Goal: Task Accomplishment & Management: Manage account settings

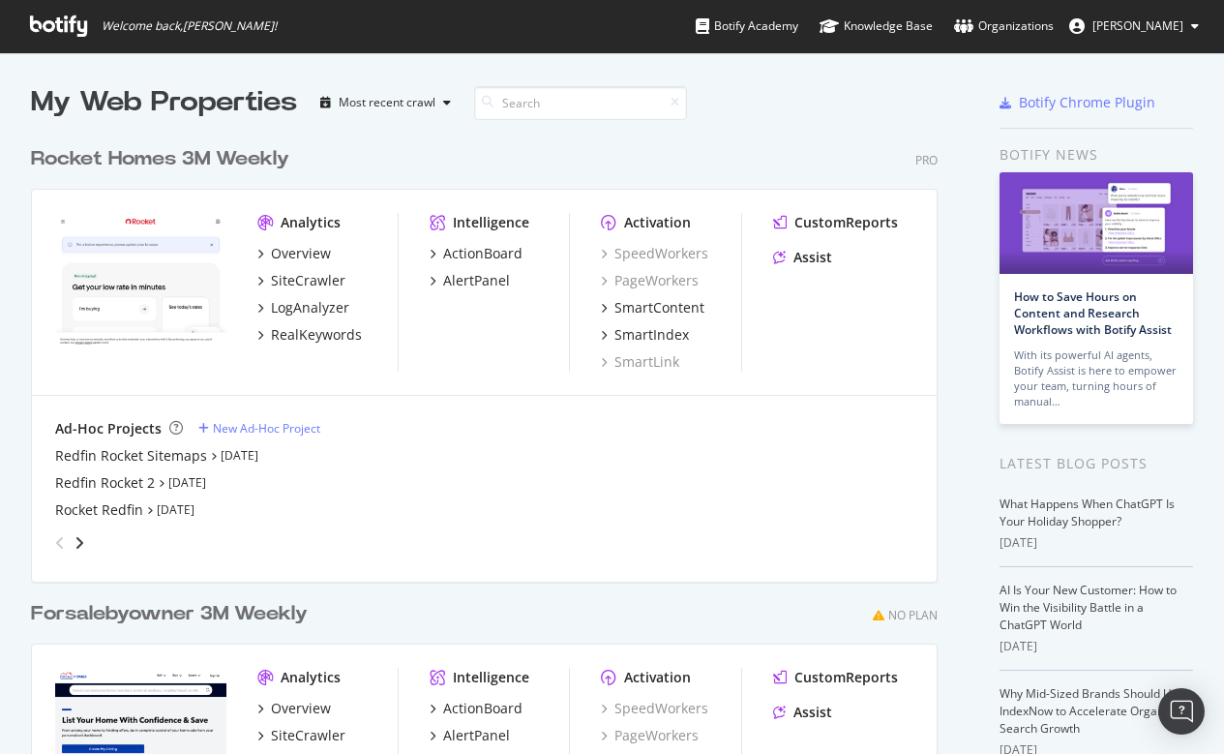
scroll to position [754, 1224]
click at [125, 482] on div "Redfin Rocket 2" at bounding box center [105, 482] width 100 height 19
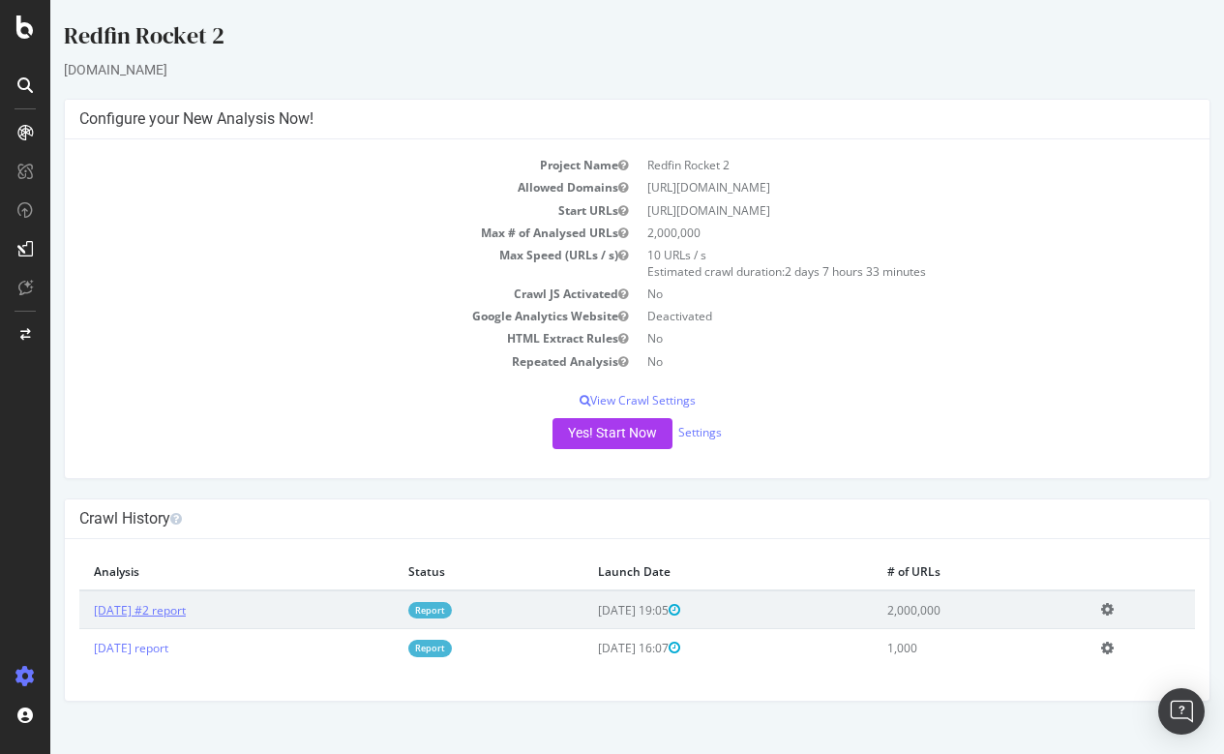
click at [168, 605] on link "[DATE] #2 report" at bounding box center [140, 610] width 92 height 16
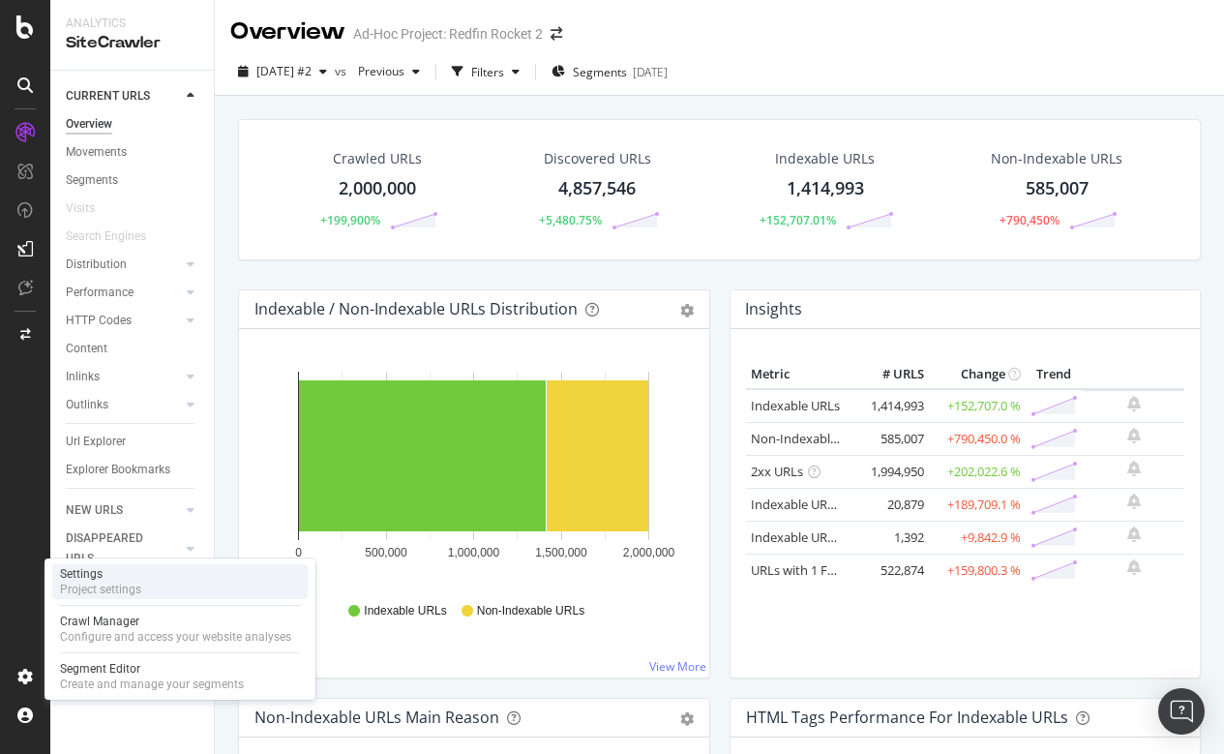
click at [101, 580] on div "Settings" at bounding box center [100, 573] width 81 height 15
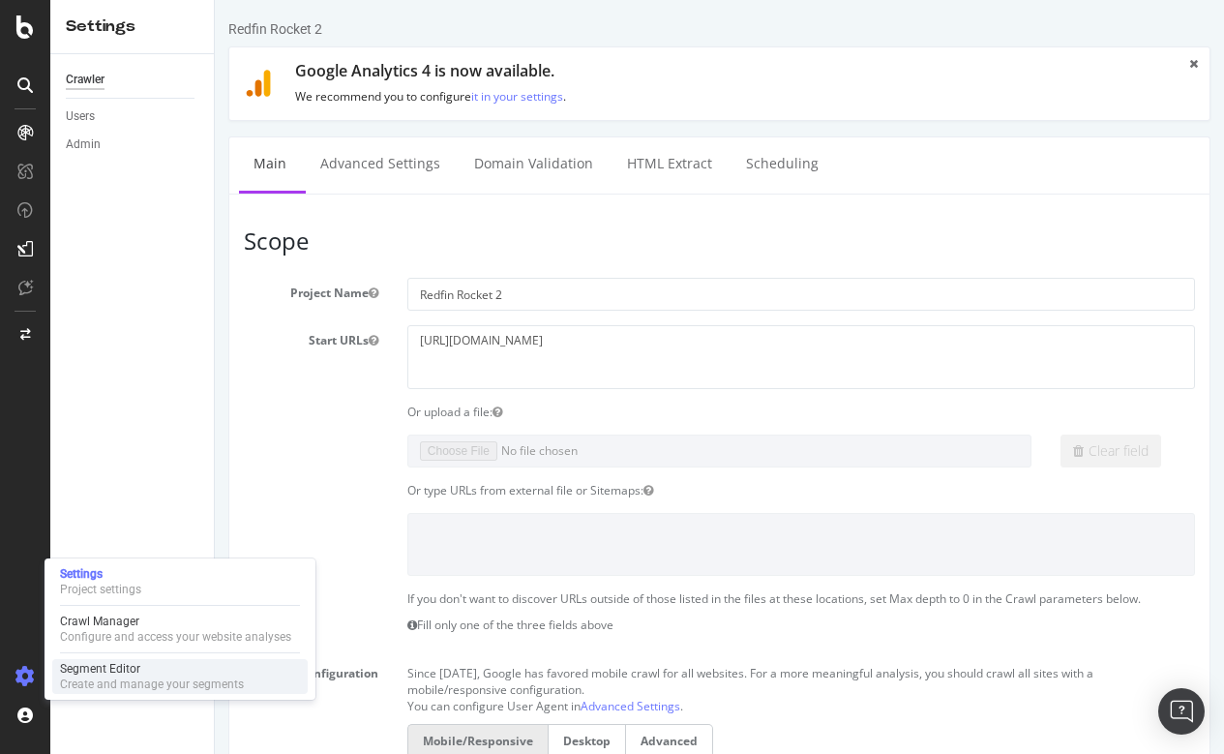
click at [98, 669] on div "Segment Editor" at bounding box center [152, 668] width 184 height 15
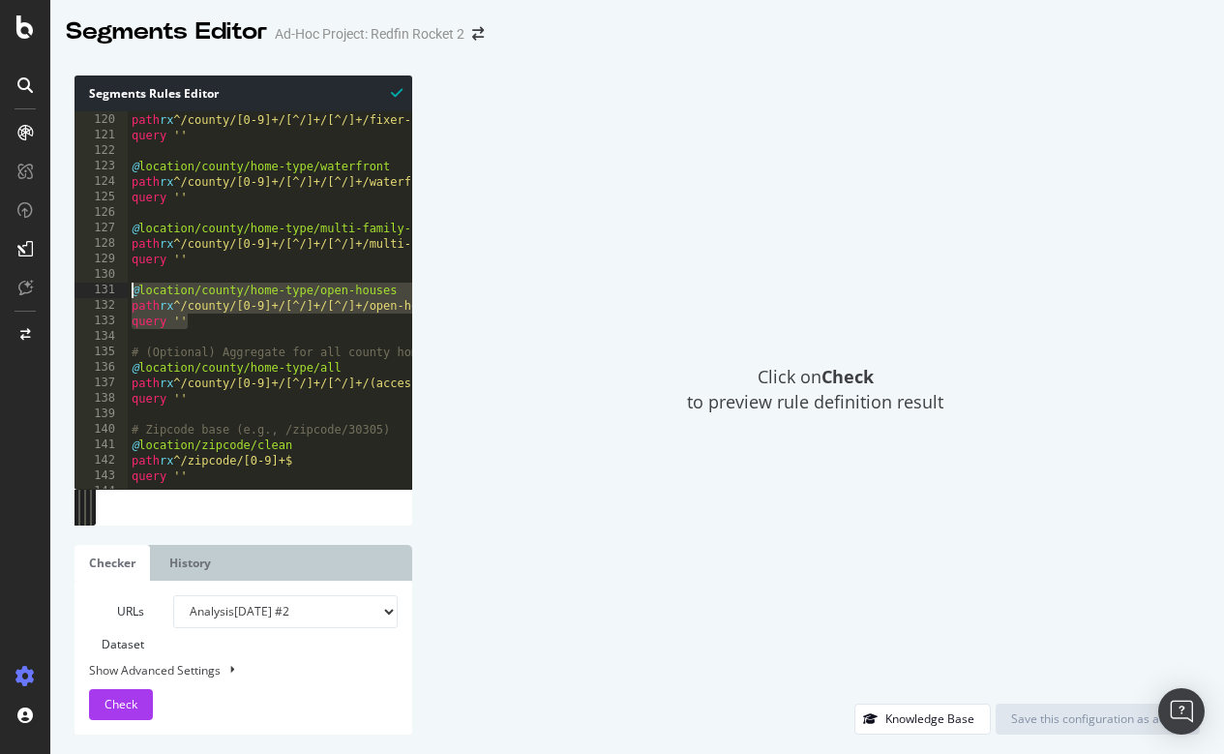
drag, startPoint x: 200, startPoint y: 327, endPoint x: 133, endPoint y: 293, distance: 75.7
type textarea "query ''"
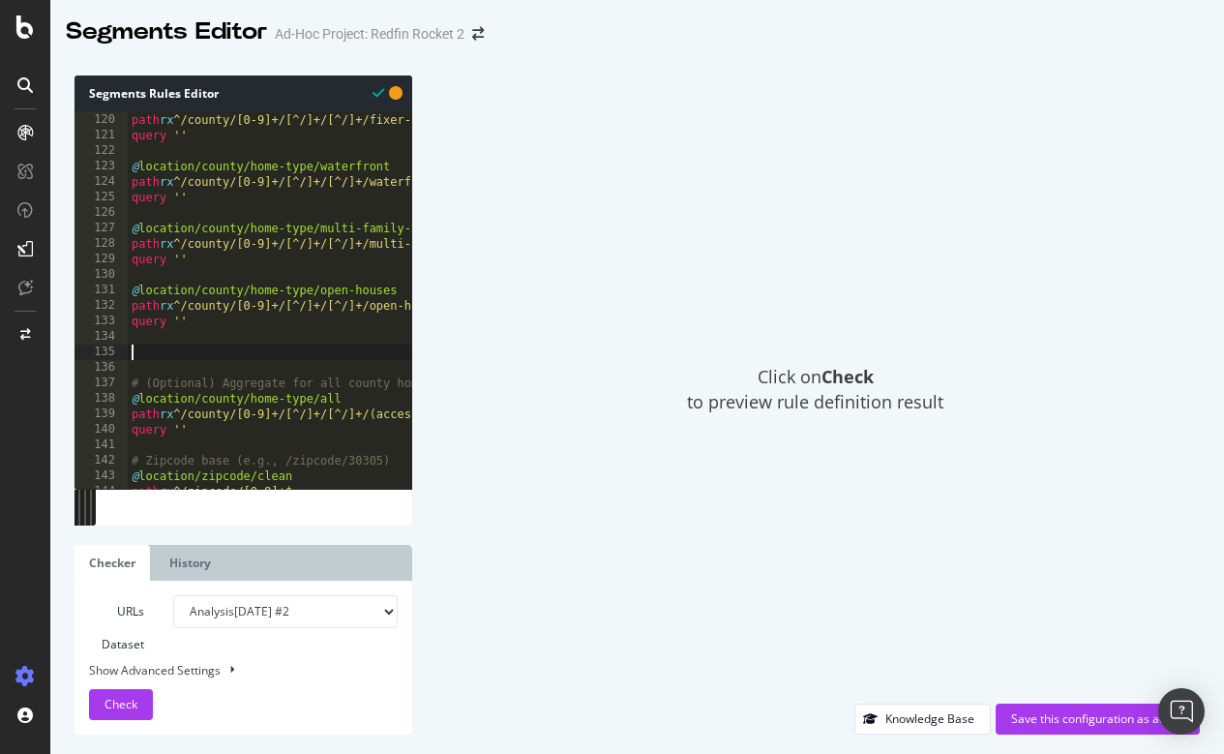
paste textarea "query ''"
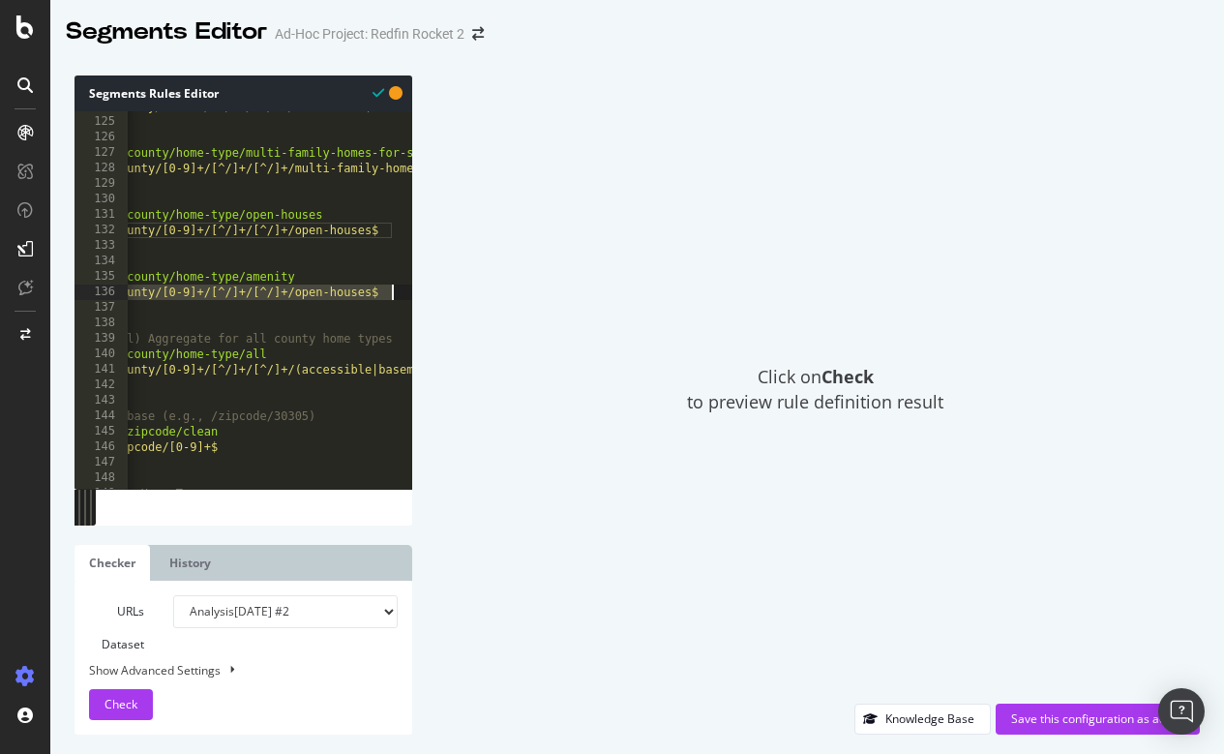
drag, startPoint x: 202, startPoint y: 289, endPoint x: 402, endPoint y: 288, distance: 200.3
click at [402, 288] on div "path rx ^/county/[0-9]+/[^/]+/[^/]+/open-houses$ 124 125 126 127 128 129 130 13…" at bounding box center [243, 299] width 338 height 377
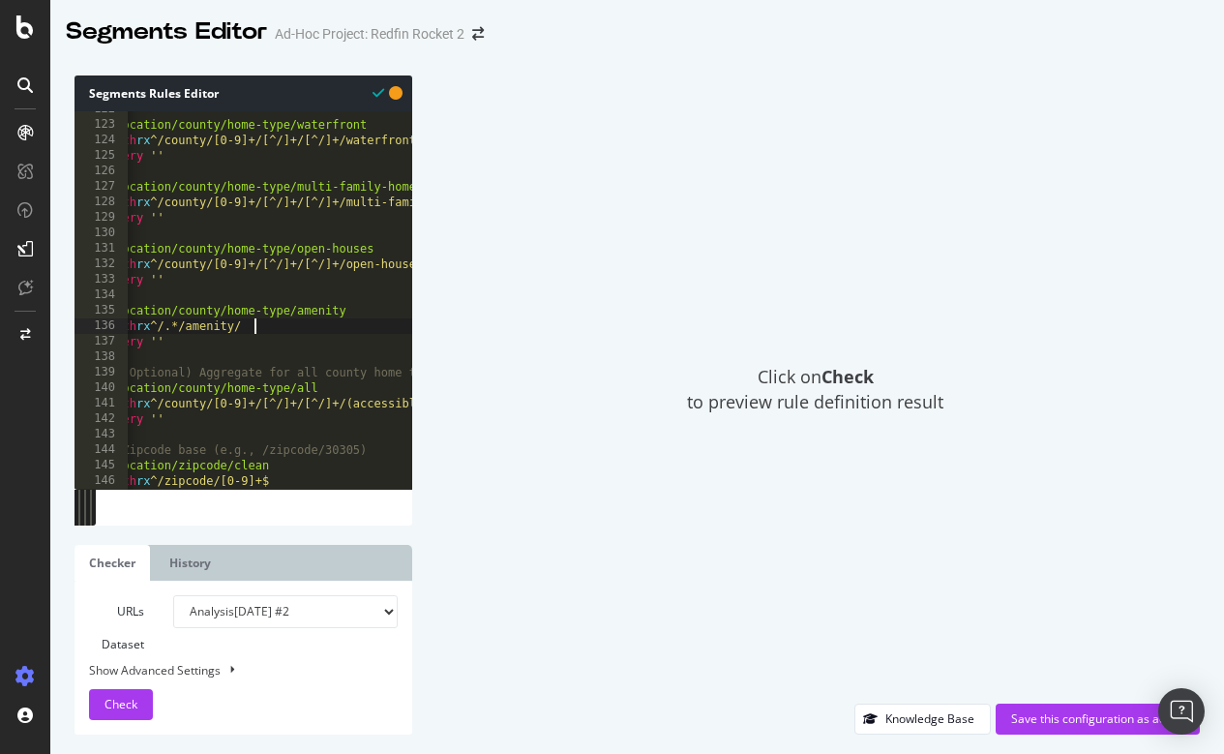
scroll to position [1873, 0]
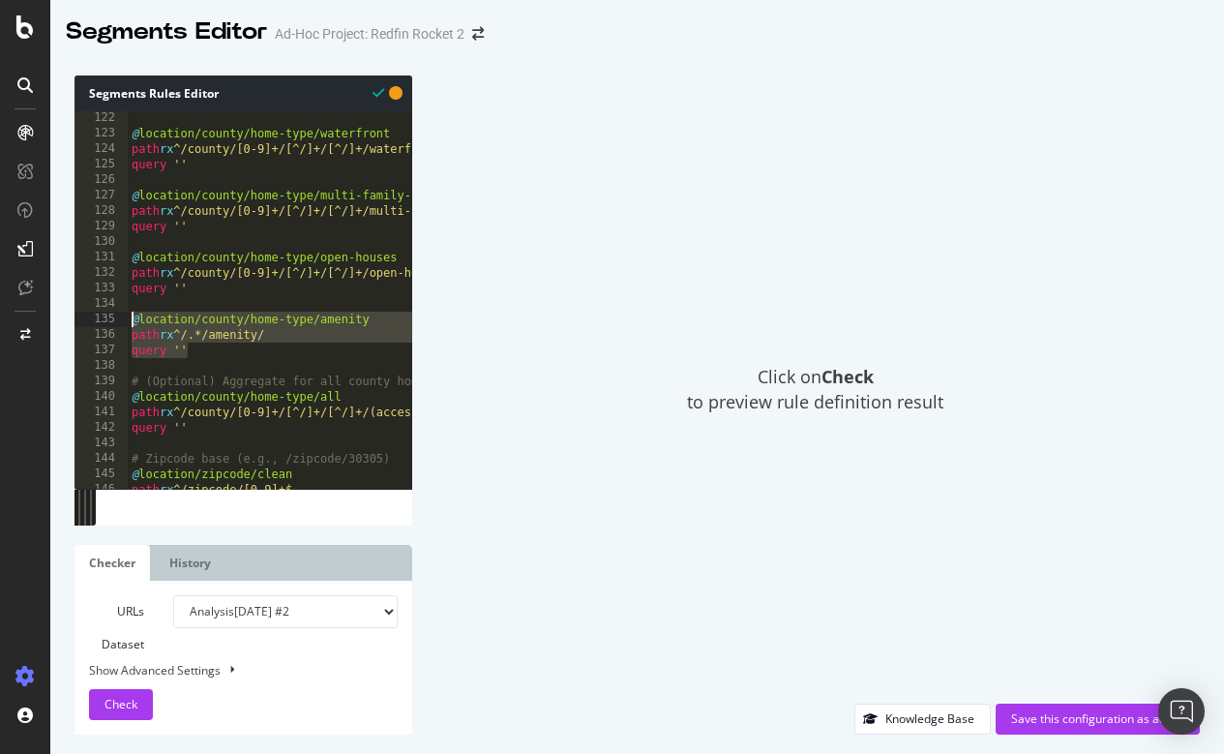
drag, startPoint x: 215, startPoint y: 347, endPoint x: 119, endPoint y: 318, distance: 100.1
click at [119, 318] on div "query '' 122 123 124 125 126 127 128 129 130 131 132 133 134 135 136 137 138 13…" at bounding box center [243, 299] width 338 height 377
type textarea "@location/county/home-type/amenity path rx ^/.*/amenity/"
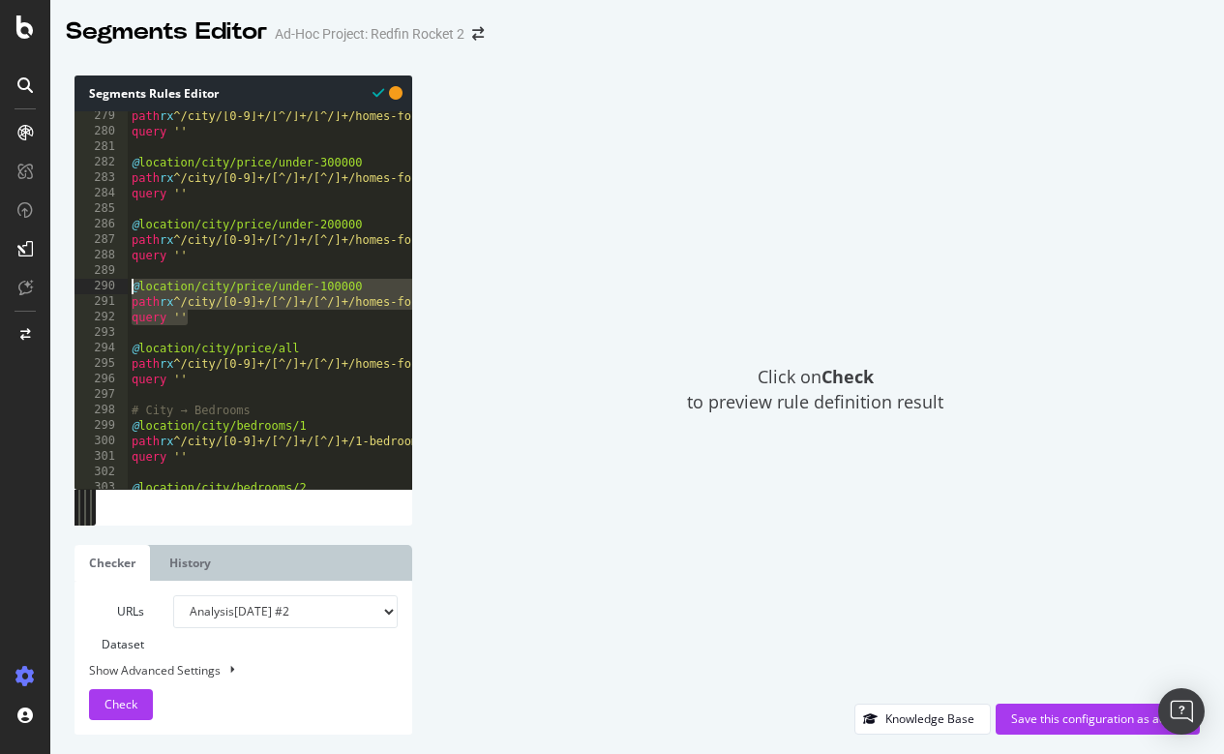
drag, startPoint x: 193, startPoint y: 314, endPoint x: 119, endPoint y: 282, distance: 80.6
click at [119, 282] on div "279 280 281 282 283 284 285 286 287 288 289 290 291 292 293 294 295 296 297 298…" at bounding box center [243, 299] width 338 height 377
type textarea "@location/city/price/under-100000 path rx ^/city/[0-9]+/[^/]+/[^/]+/homes-for-s…"
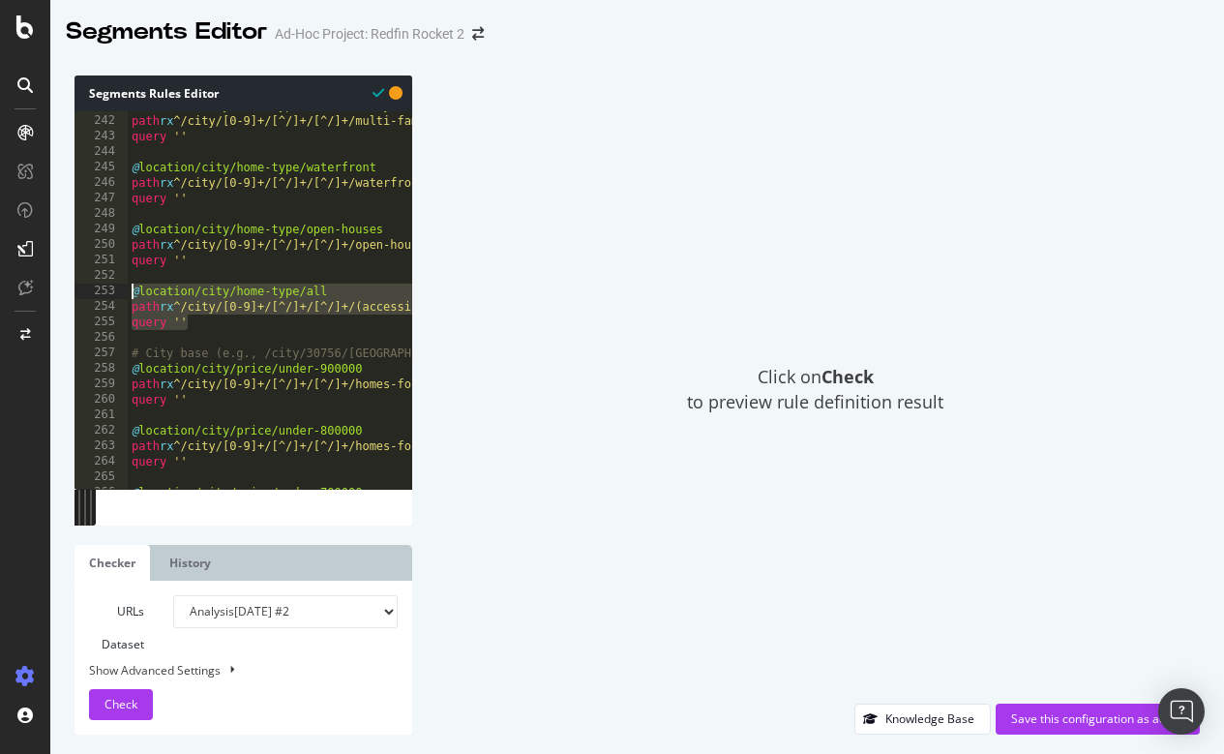
drag, startPoint x: 196, startPoint y: 315, endPoint x: 120, endPoint y: 294, distance: 79.3
click at [120, 294] on div "@location/city/price/under-100000 path rx ^/city/[0-9]+/[^/]+/[^/]+/homes-for-s…" at bounding box center [243, 299] width 338 height 377
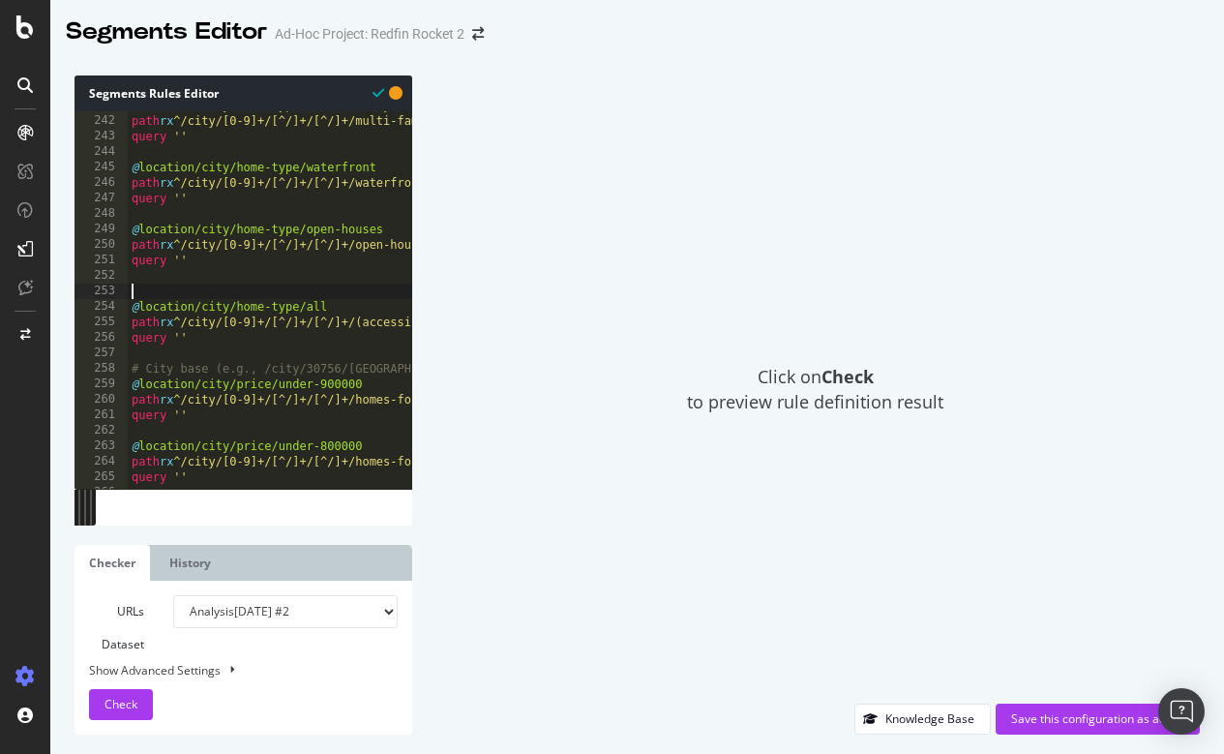
paste textarea "query ''"
type textarea "query ''"
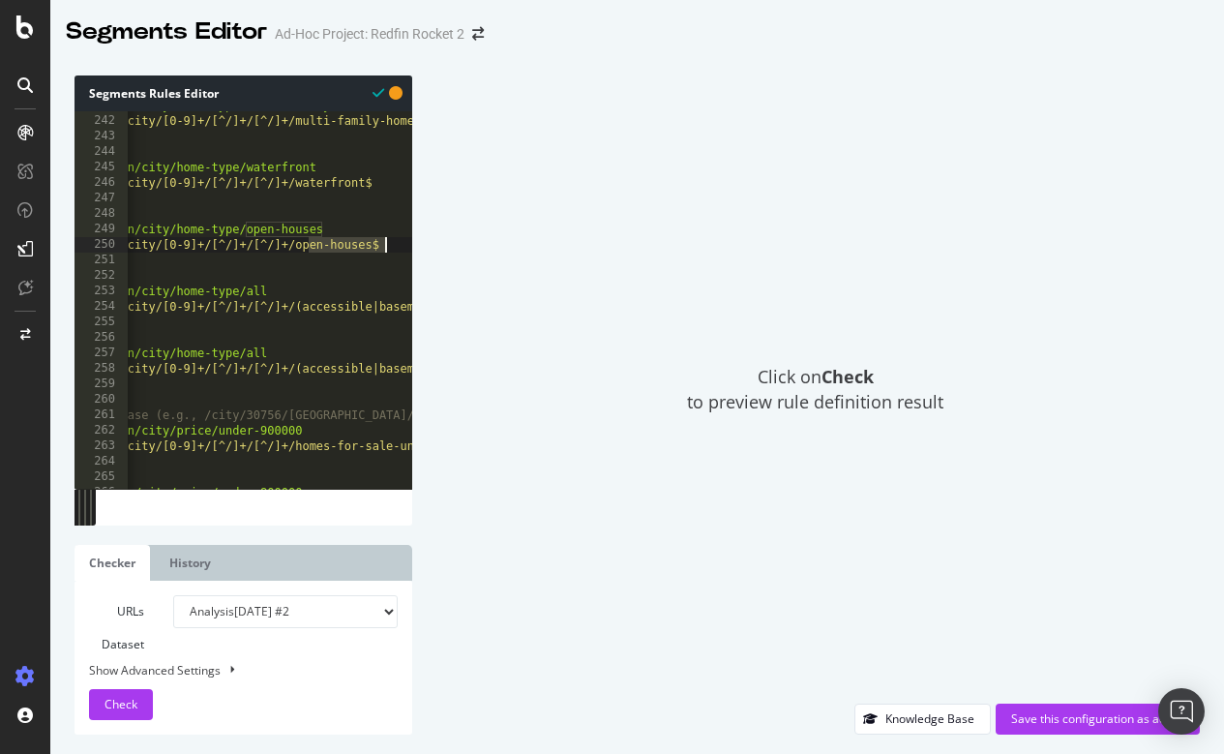
drag, startPoint x: 368, startPoint y: 243, endPoint x: 387, endPoint y: 241, distance: 19.4
click at [136, 702] on span "Check" at bounding box center [120, 704] width 33 height 16
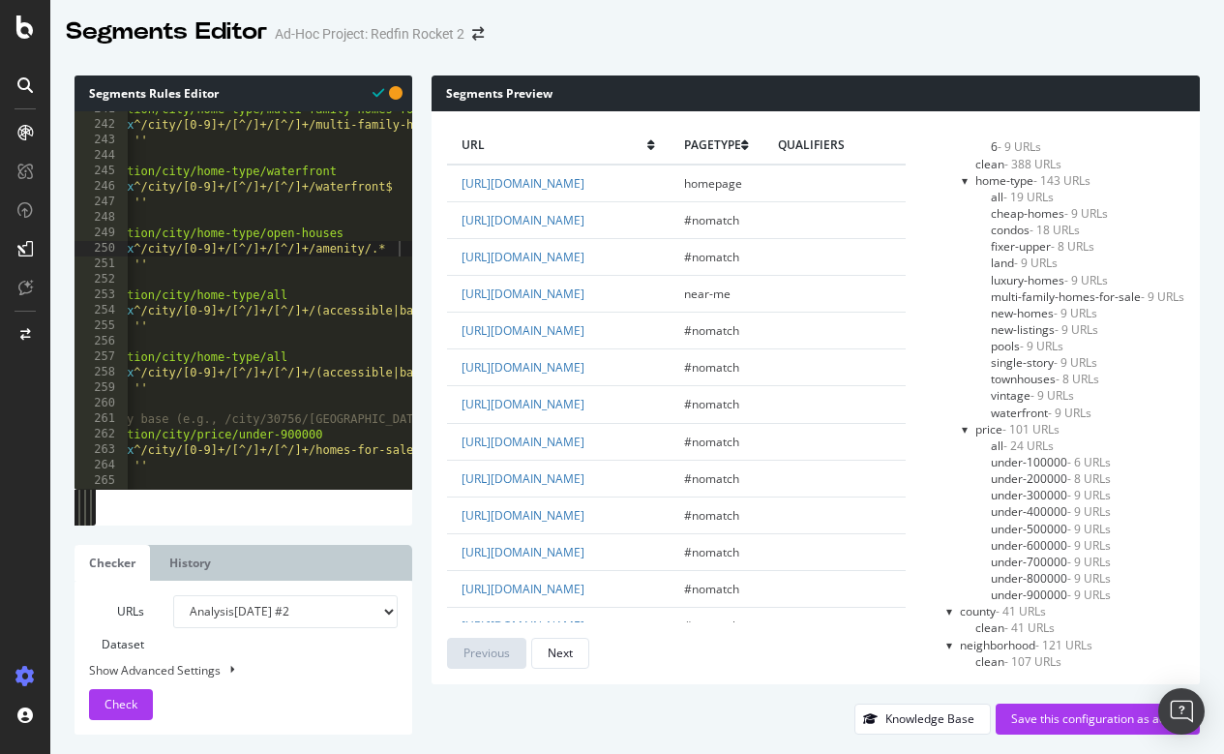
scroll to position [3725, 0]
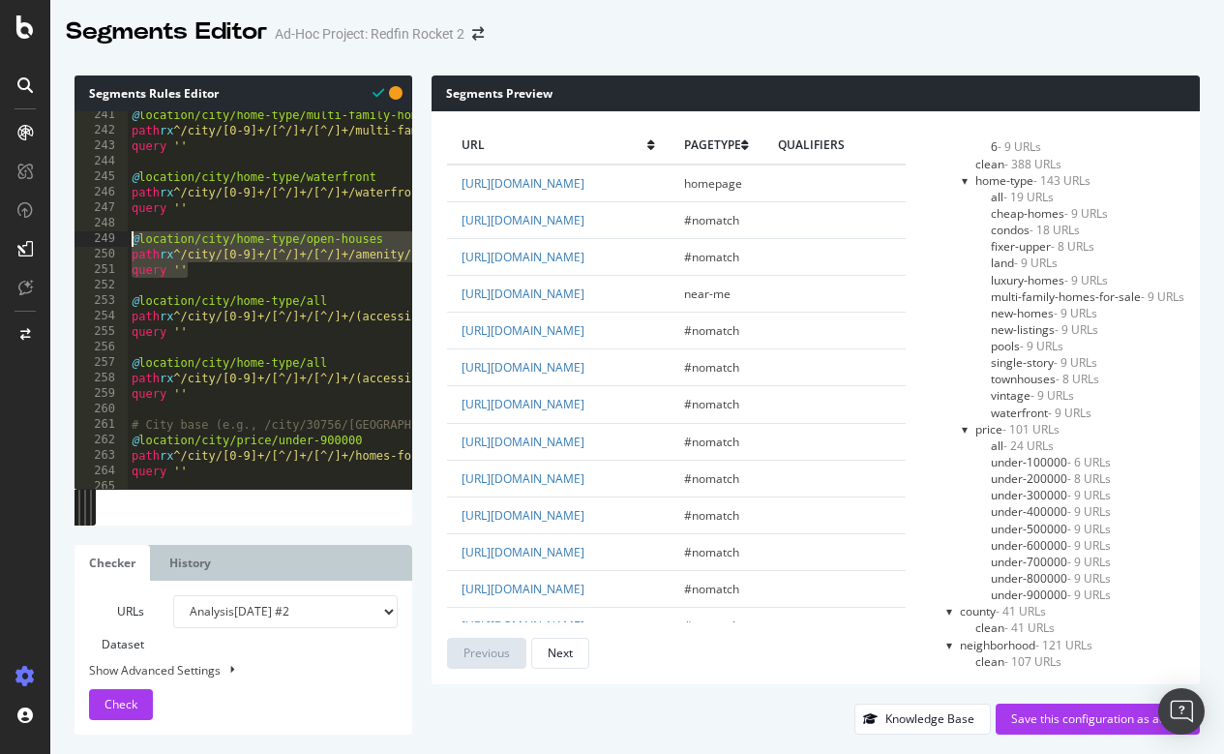
drag, startPoint x: 200, startPoint y: 268, endPoint x: 130, endPoint y: 241, distance: 75.6
type textarea "@location/city/home-type/open-houses path rx ^/city/[0-9]+/[^/]+/[^/]+/amenity/…"
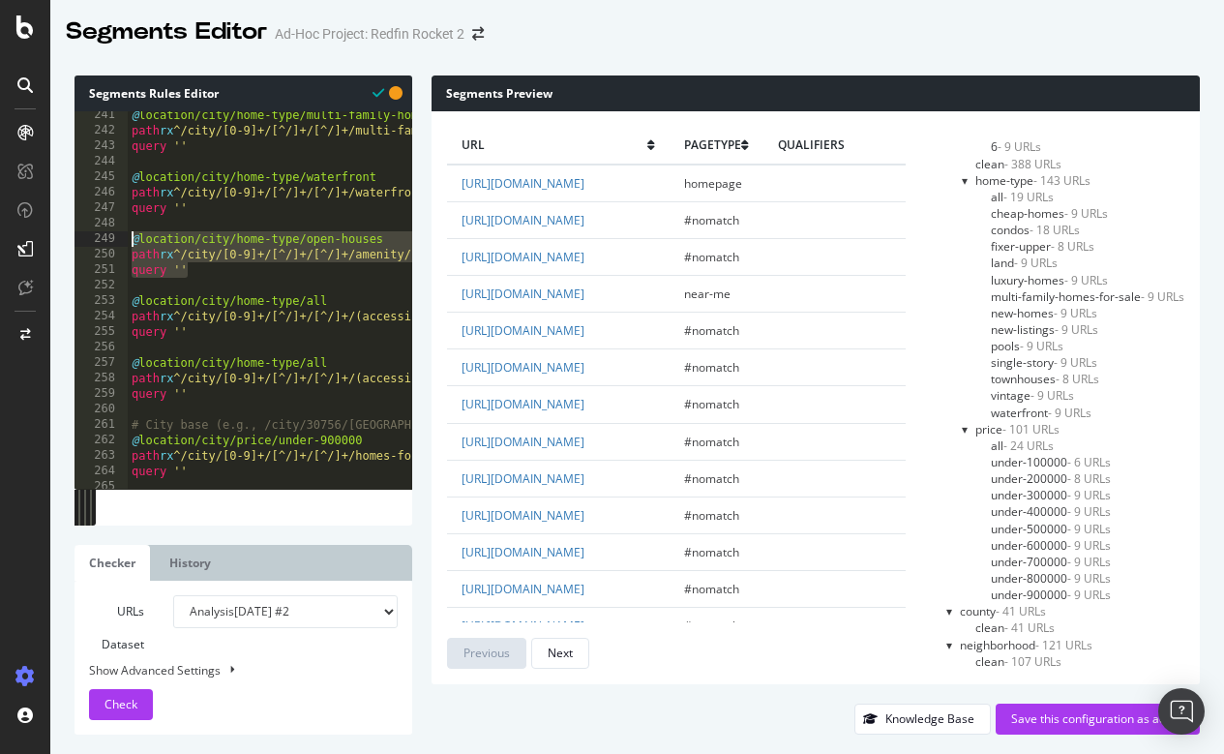
drag, startPoint x: 195, startPoint y: 262, endPoint x: 110, endPoint y: 241, distance: 87.8
click at [110, 241] on div "241 242 243 244 245 246 247 248 249 250 251 252 253 254 255 256 257 258 259 260…" at bounding box center [243, 299] width 338 height 377
paste textarea "query ''"
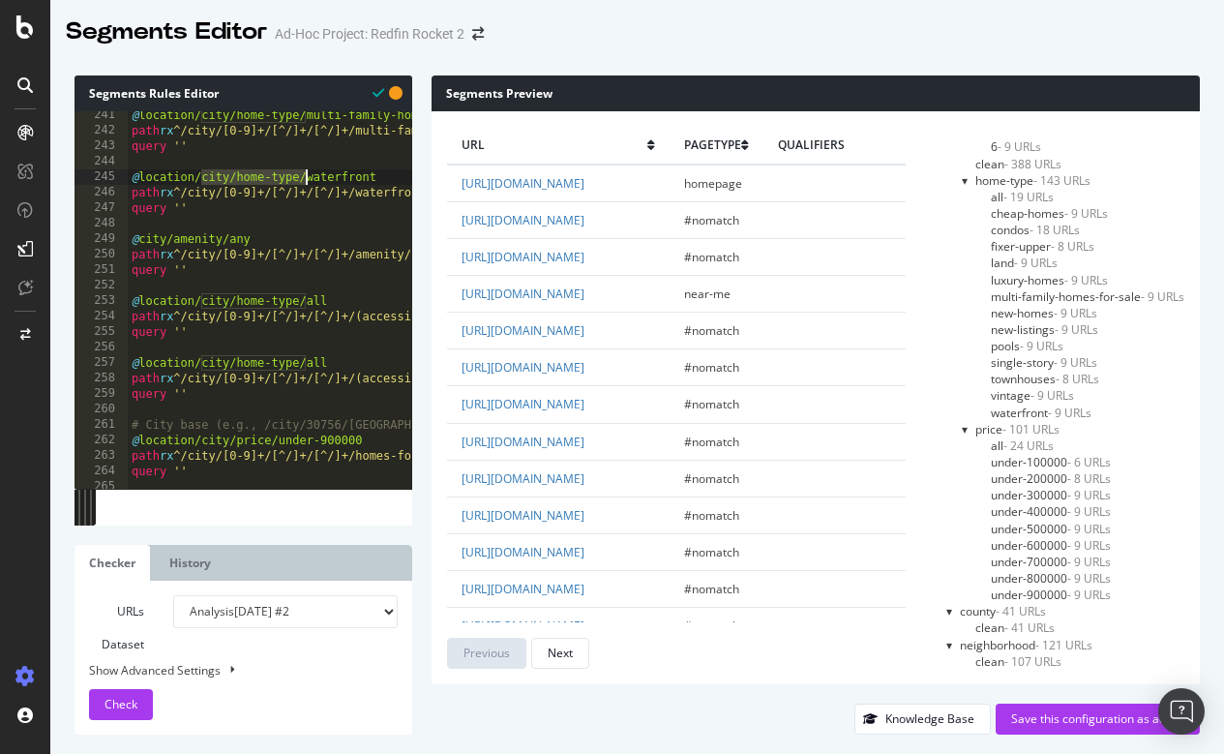
drag, startPoint x: 199, startPoint y: 174, endPoint x: 303, endPoint y: 173, distance: 103.5
paste textarea "city/home-type/"
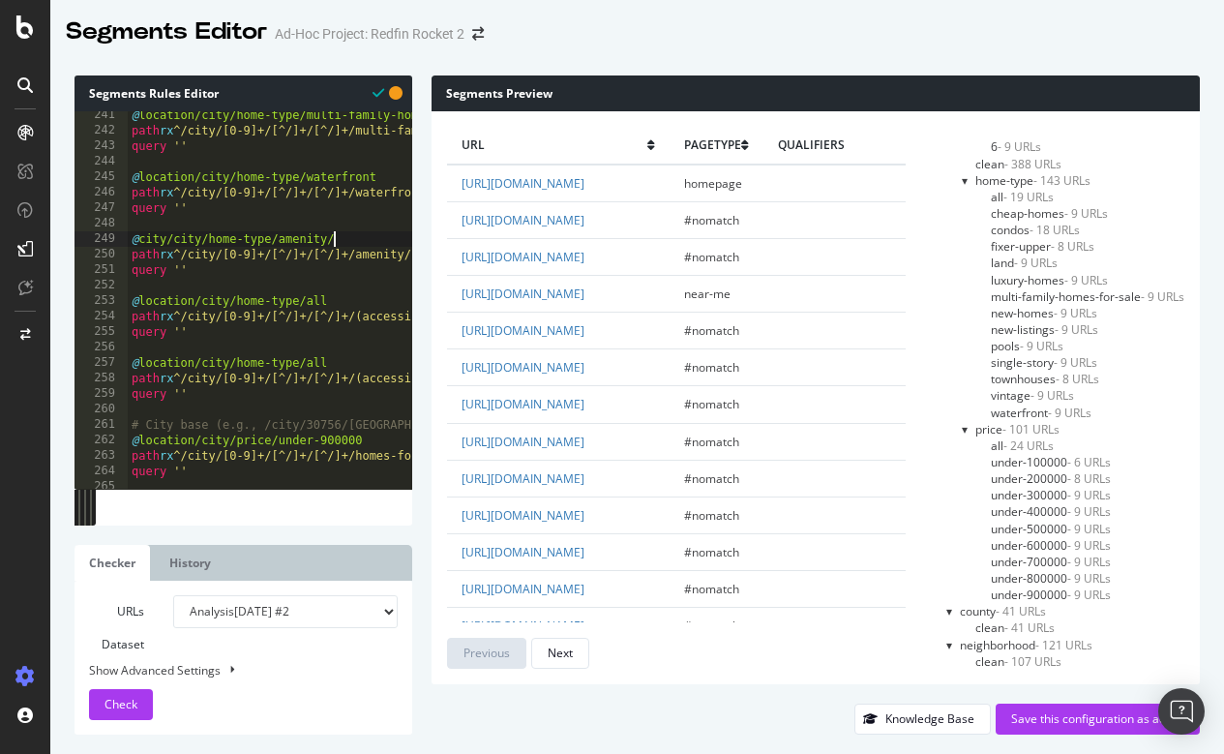
type textarea "@city/city/home-type/amenity"
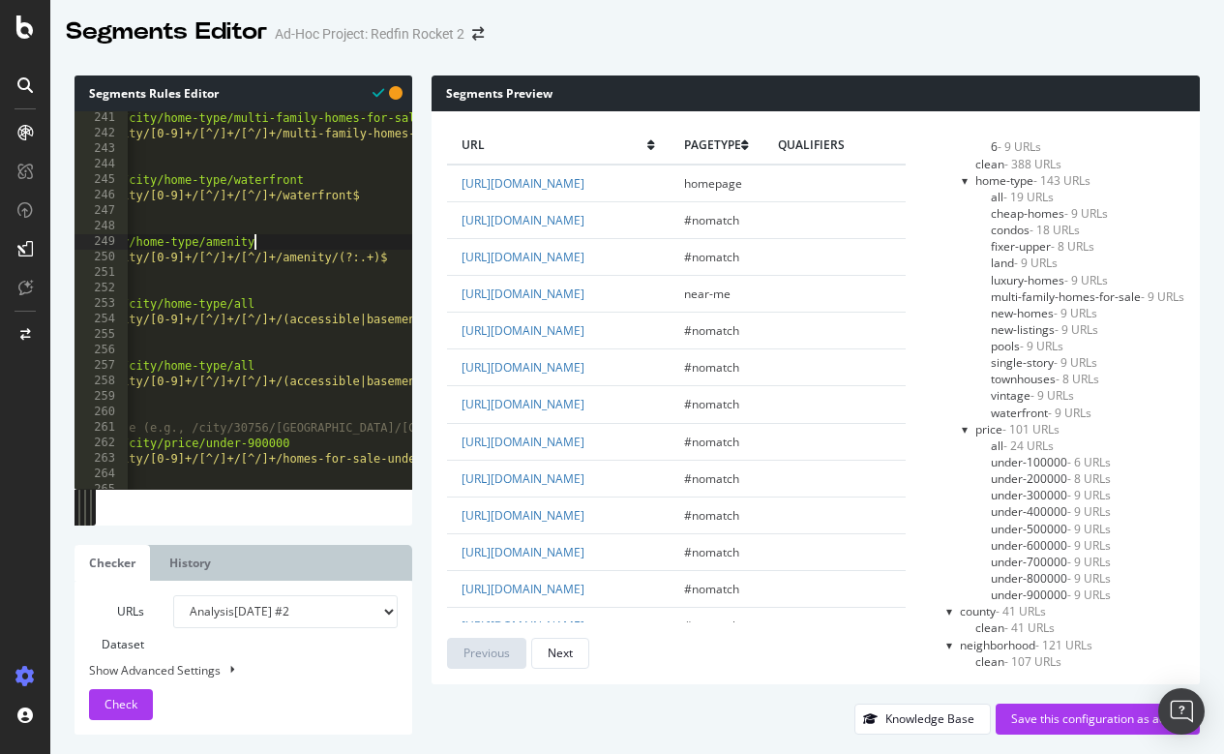
scroll to position [0, 72]
click at [138, 699] on button "Check" at bounding box center [121, 704] width 64 height 31
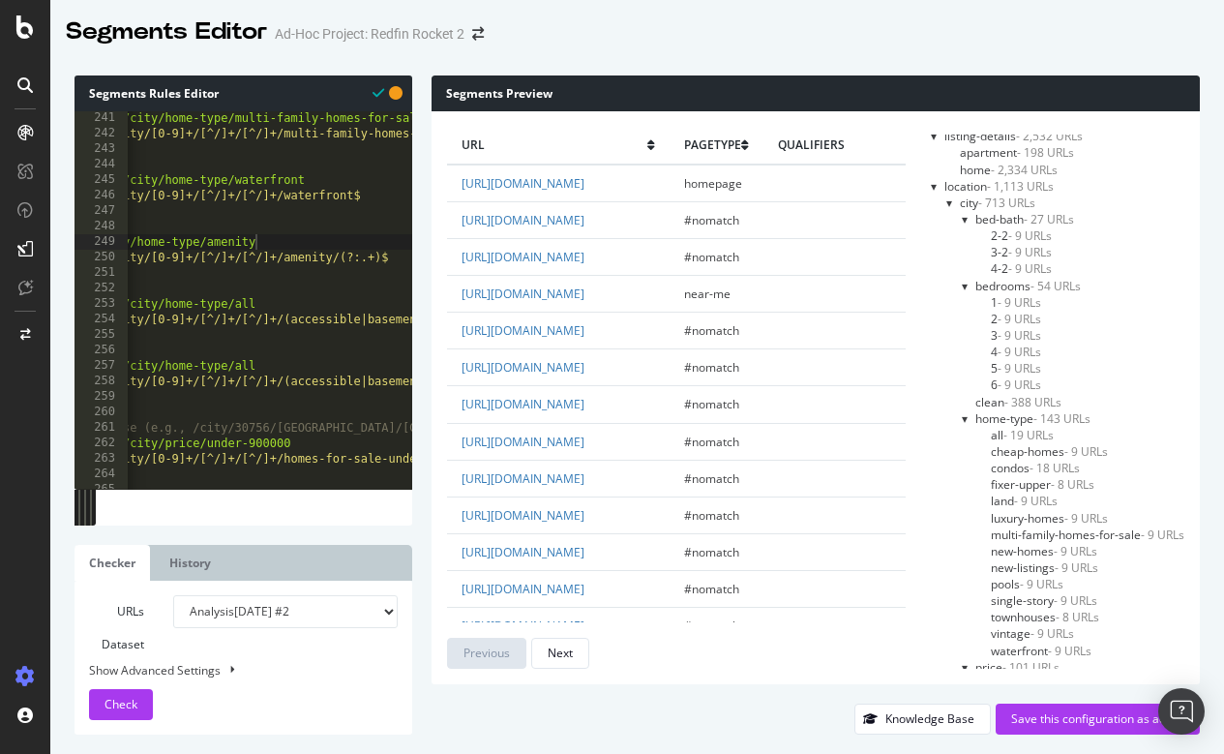
scroll to position [140, 0]
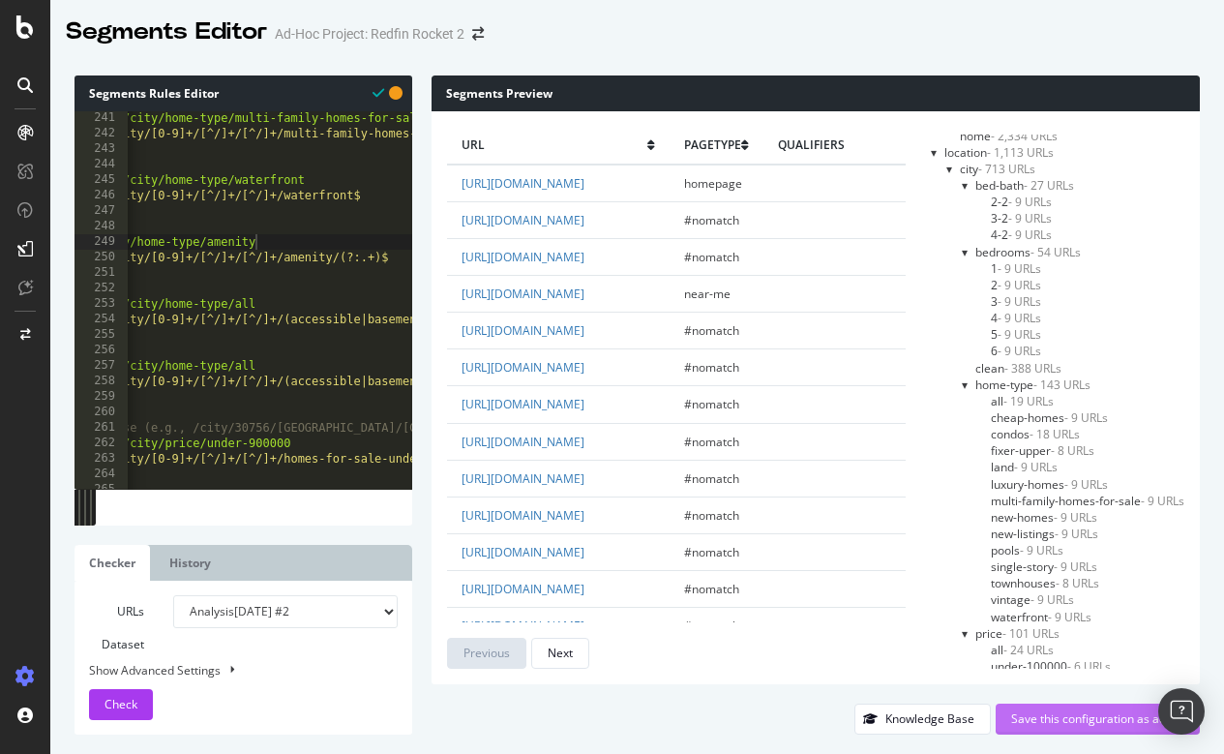
click at [1092, 723] on div "Save this configuration as active" at bounding box center [1097, 718] width 173 height 16
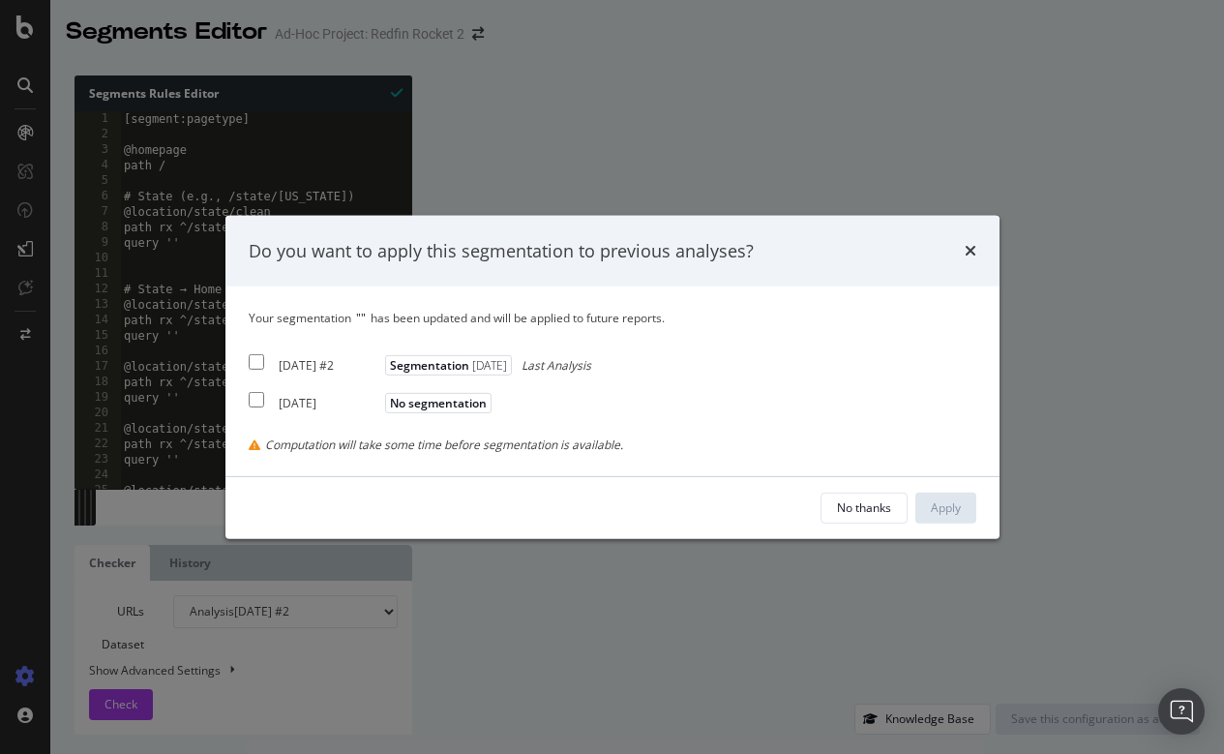
click at [254, 359] on input "modal" at bounding box center [256, 361] width 15 height 15
checkbox input "true"
click at [943, 502] on div "Apply" at bounding box center [946, 507] width 30 height 16
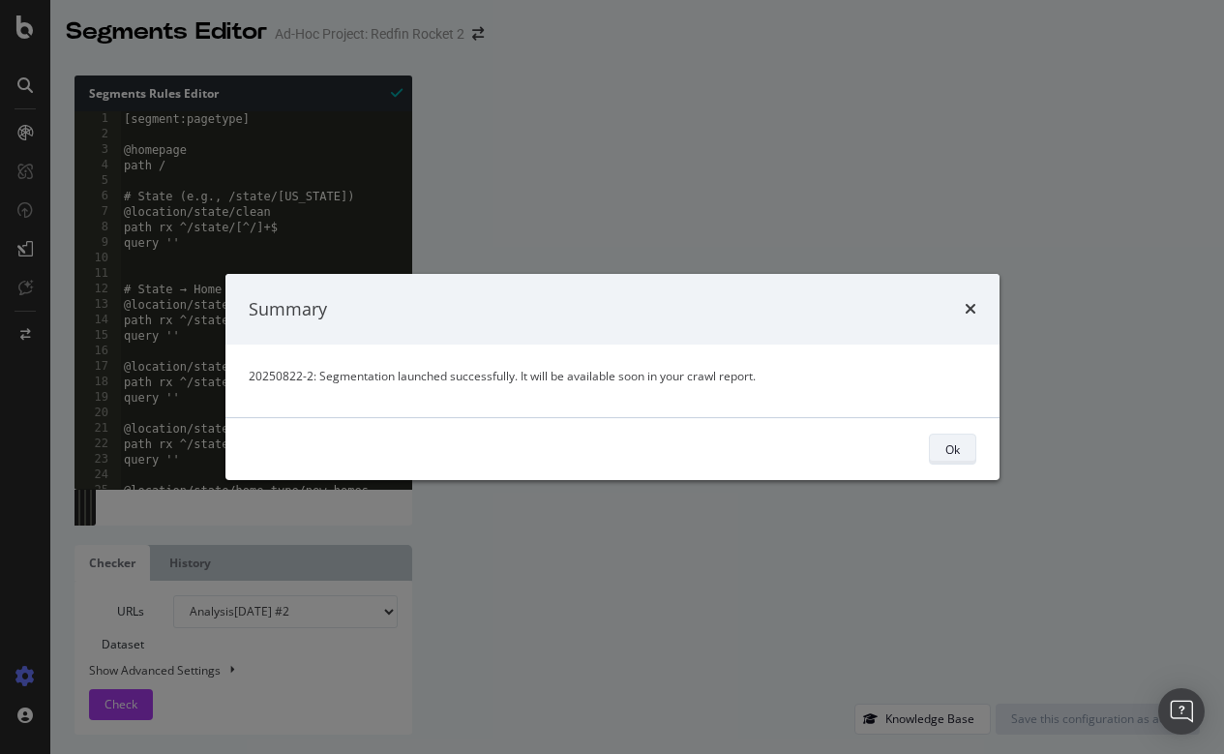
click at [945, 453] on div "Ok" at bounding box center [952, 449] width 15 height 16
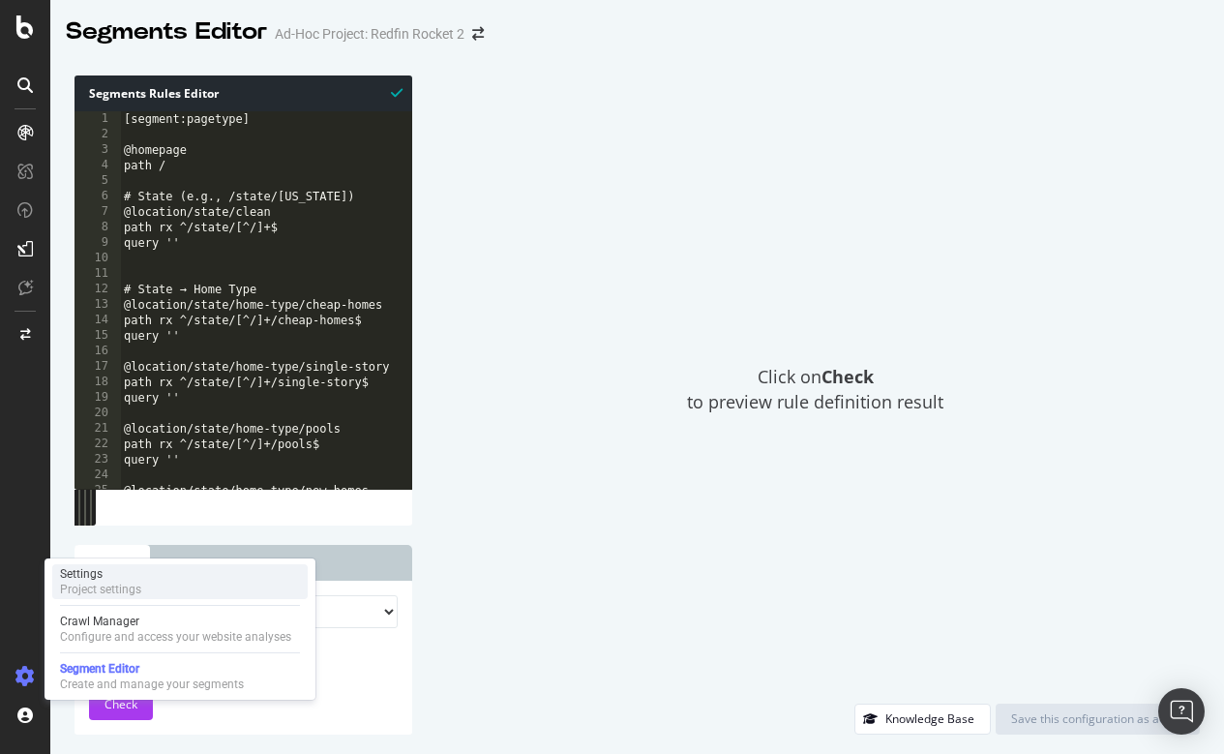
click at [76, 578] on div "Settings" at bounding box center [100, 573] width 81 height 15
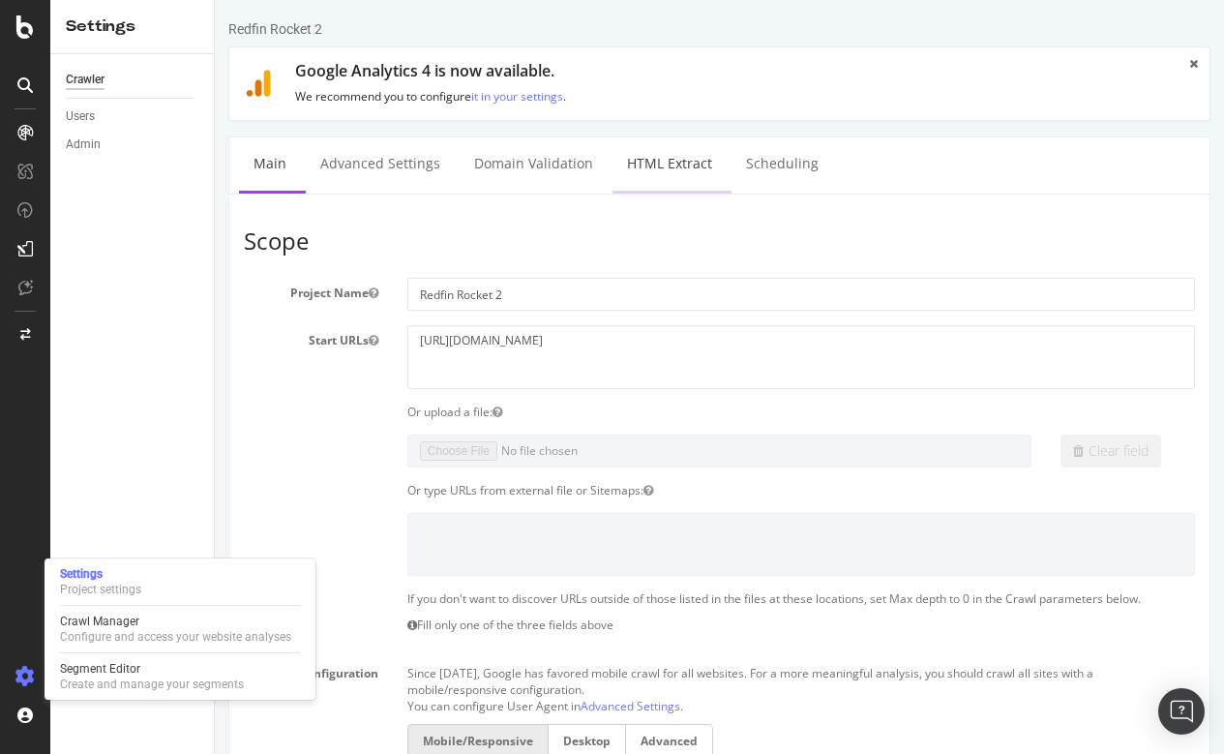
click at [673, 155] on link "HTML Extract" at bounding box center [669, 163] width 114 height 53
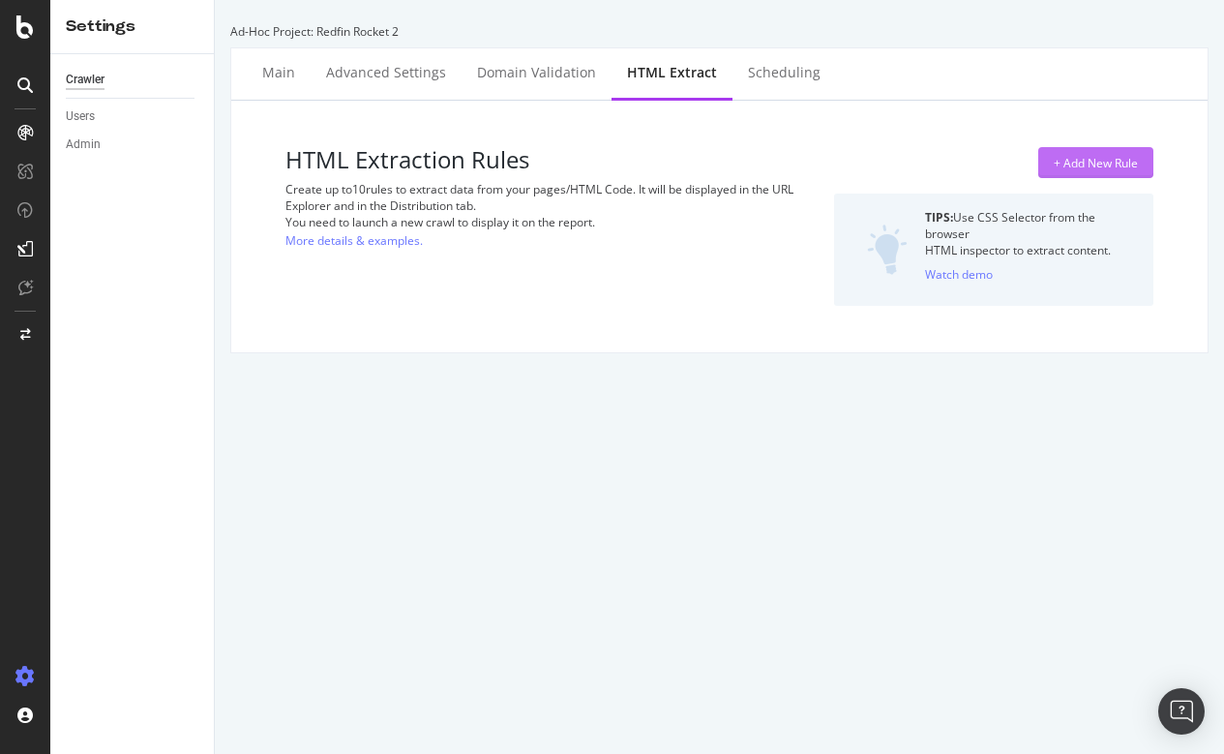
click at [1109, 157] on div "+ Add New Rule" at bounding box center [1096, 163] width 84 height 16
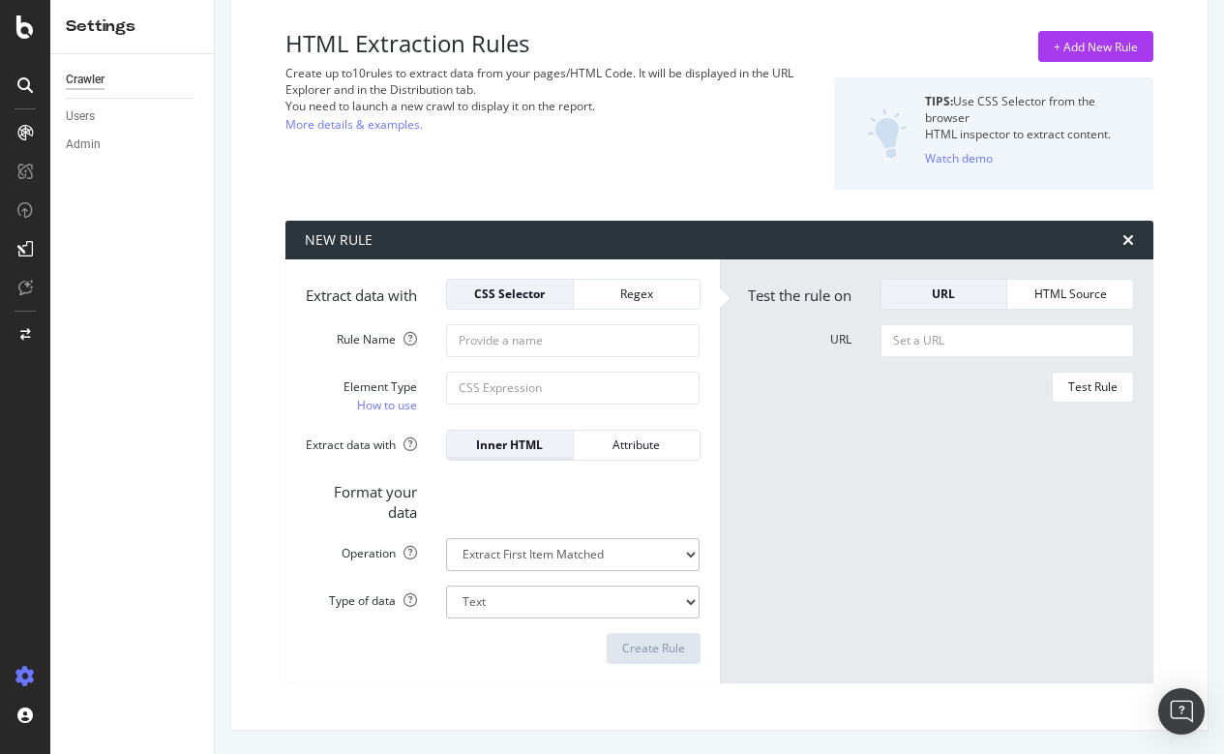
scroll to position [131, 0]
click at [488, 345] on input "Rule Name" at bounding box center [572, 340] width 253 height 33
type input "For Sale"
click at [483, 389] on input "Element Type How to use" at bounding box center [572, 388] width 253 height 33
click at [406, 409] on link "How to use" at bounding box center [387, 405] width 60 height 20
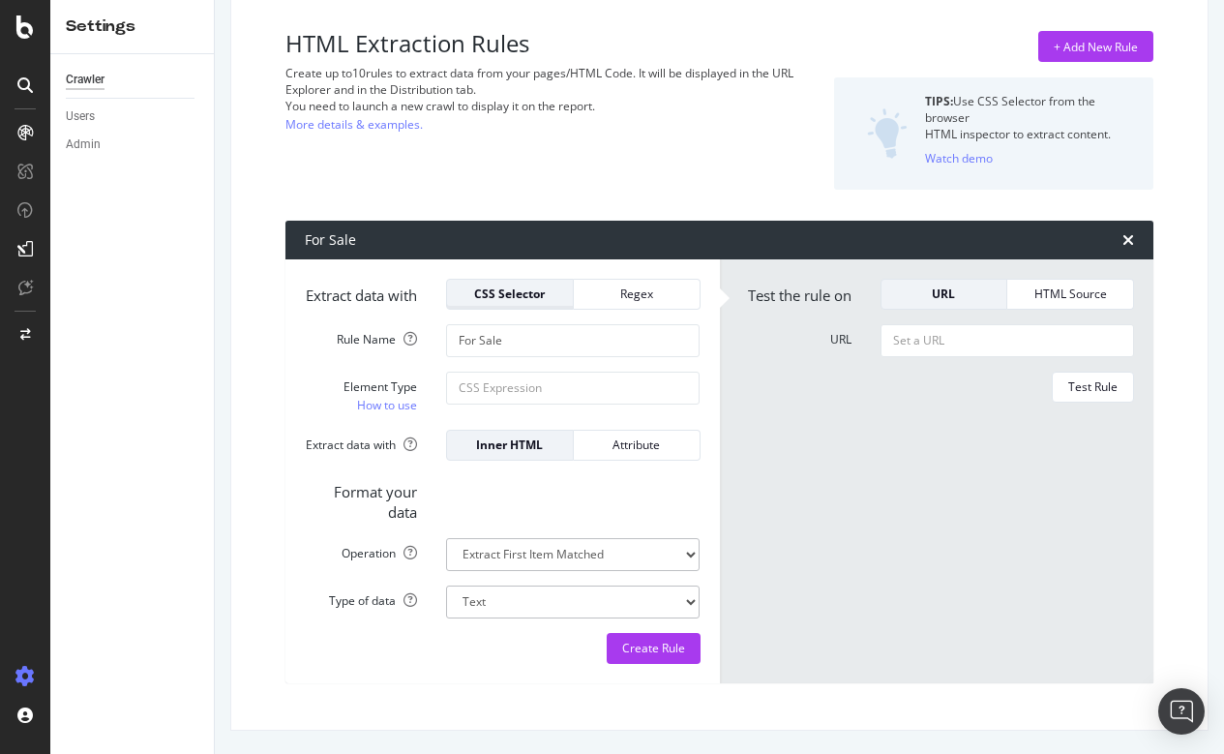
click at [509, 285] on div "CSS Selector" at bounding box center [509, 293] width 95 height 16
click at [518, 440] on div "Inner HTML" at bounding box center [509, 444] width 95 height 16
click at [506, 387] on input "Element Type How to use" at bounding box center [572, 388] width 253 height 33
click at [537, 383] on input "Element Type How to use" at bounding box center [572, 388] width 253 height 33
paste input "#content > div.detailsContent > div.theRailSection > div.alongTheRail > div:nth…"
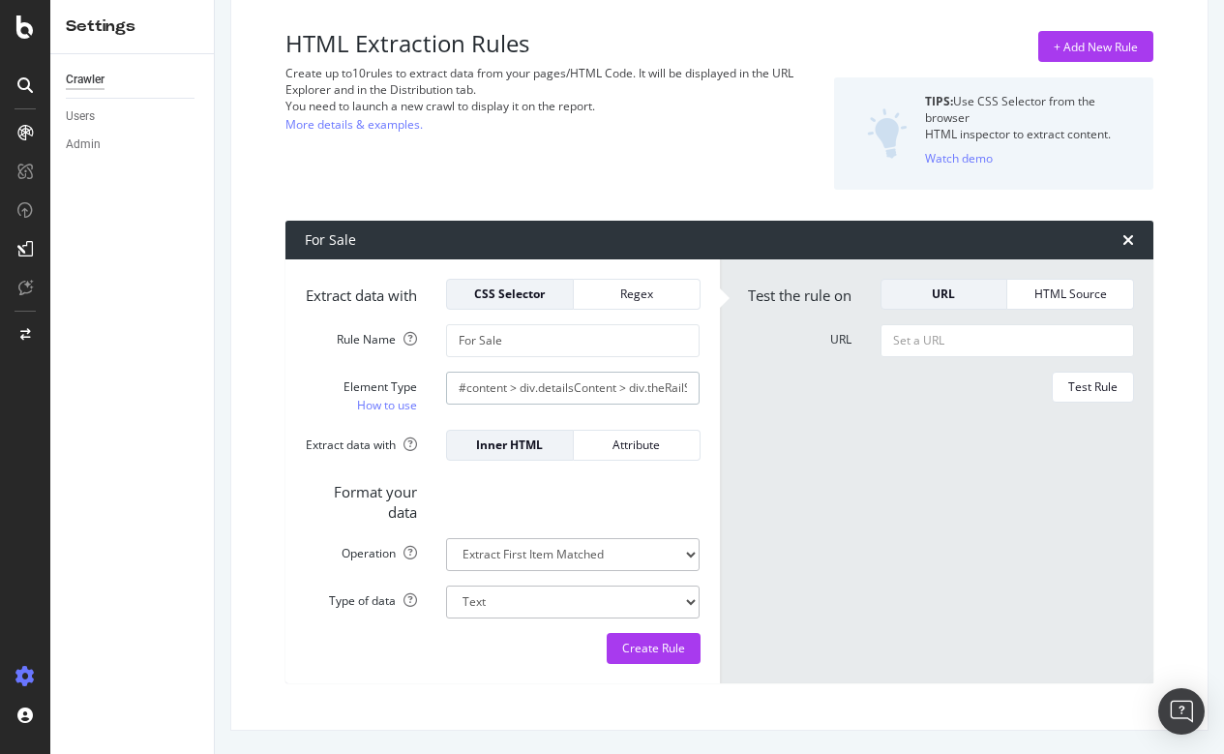
drag, startPoint x: 698, startPoint y: 388, endPoint x: 389, endPoint y: 388, distance: 308.6
click at [389, 388] on div "Element Type How to use #content > div.detailsContent > div.theRailSection > di…" at bounding box center [502, 394] width 425 height 44
click at [523, 391] on input "#content > div.detailsContent > div.theRailSection > div.alongTheRail > div:nth…" at bounding box center [572, 388] width 253 height 33
drag, startPoint x: 550, startPoint y: 384, endPoint x: 738, endPoint y: 387, distance: 187.7
click at [738, 387] on div "Extract data with CSS Selector Regex Rule Name For Sale Element Type How to use…" at bounding box center [719, 471] width 868 height 424
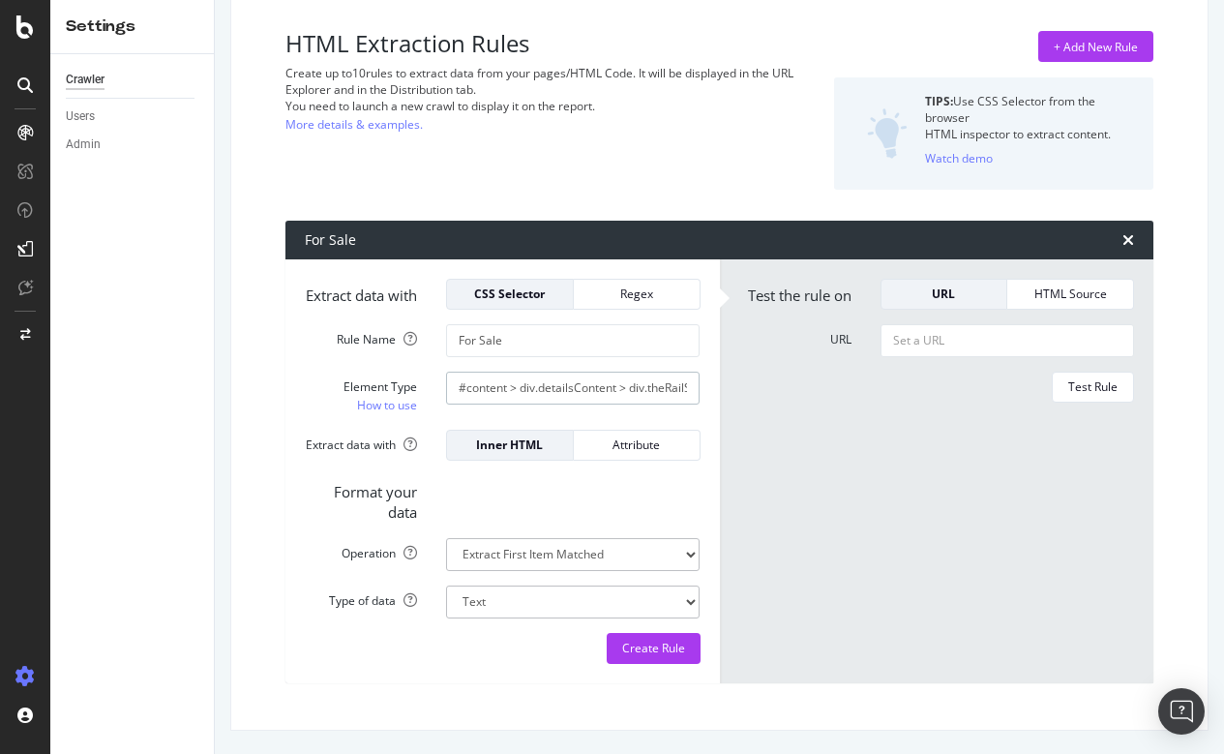
type input "#content > div.detailsContent > div.theRailSection > div.alongTheRail > div:nth…"
click at [664, 657] on div "Create Rule" at bounding box center [653, 648] width 63 height 29
click at [995, 324] on input "URL" at bounding box center [1006, 340] width 253 height 33
paste input "[URL][DOMAIN_NAME]"
type input "[URL][DOMAIN_NAME]"
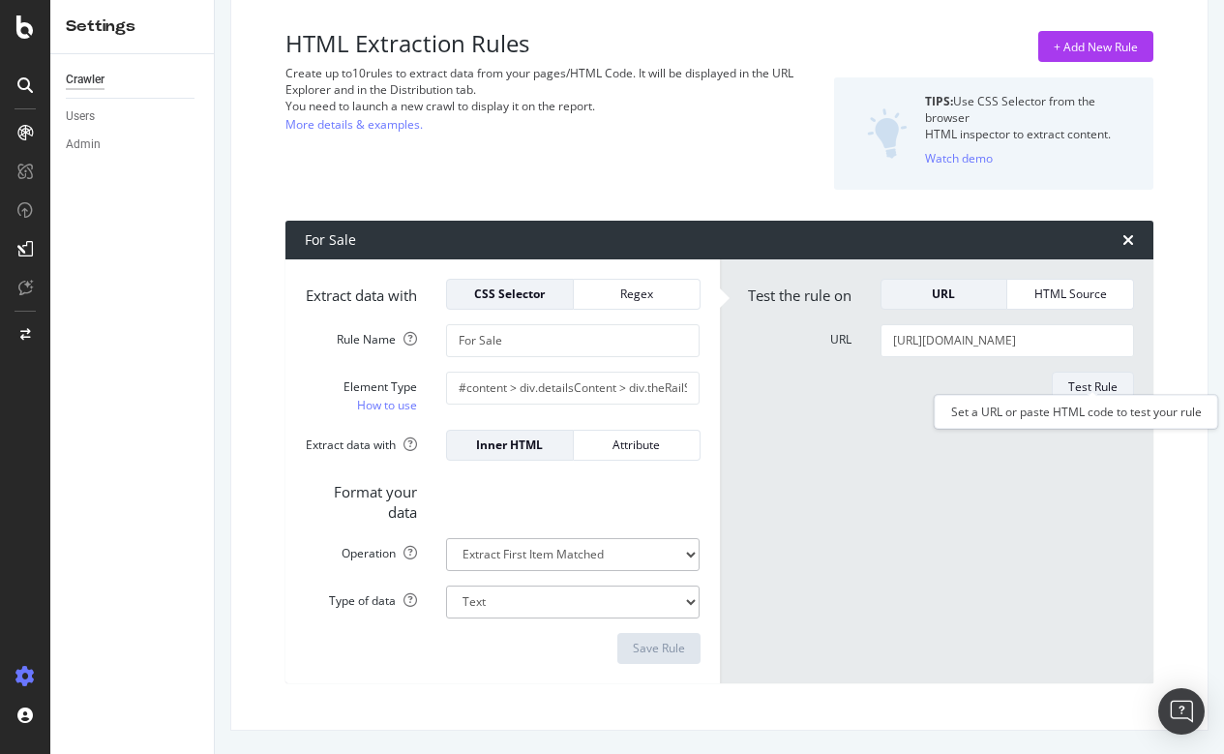
click at [1083, 378] on div "Test Rule" at bounding box center [1092, 386] width 49 height 16
click at [651, 643] on div "Save Rule" at bounding box center [659, 647] width 52 height 16
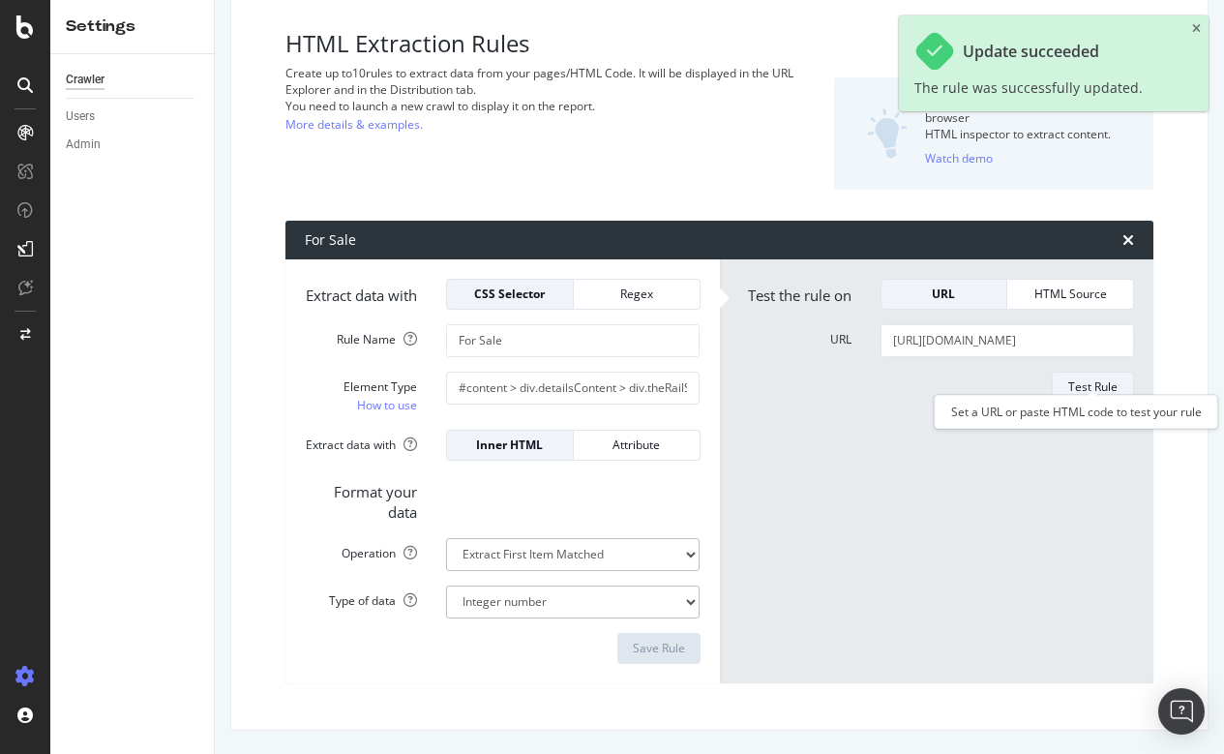
click at [1093, 378] on div "Test Rule" at bounding box center [1092, 386] width 49 height 16
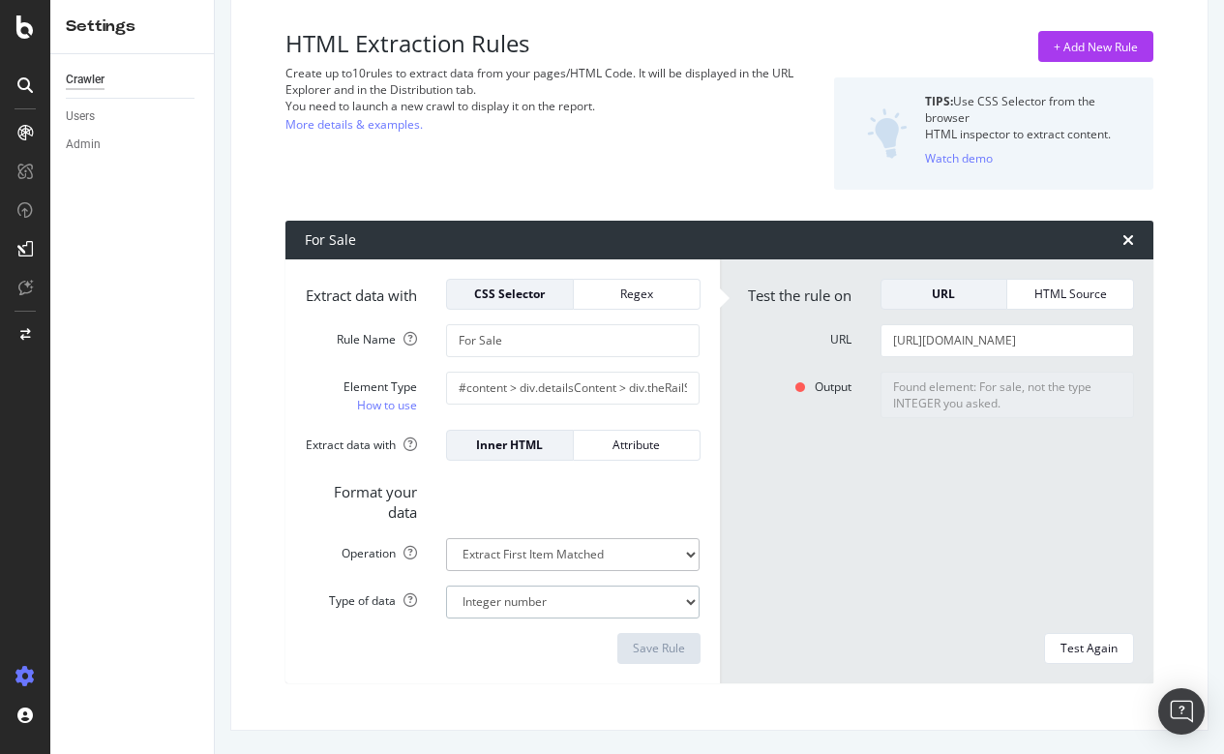
select select "s"
click at [666, 647] on div "Save Rule" at bounding box center [659, 647] width 52 height 16
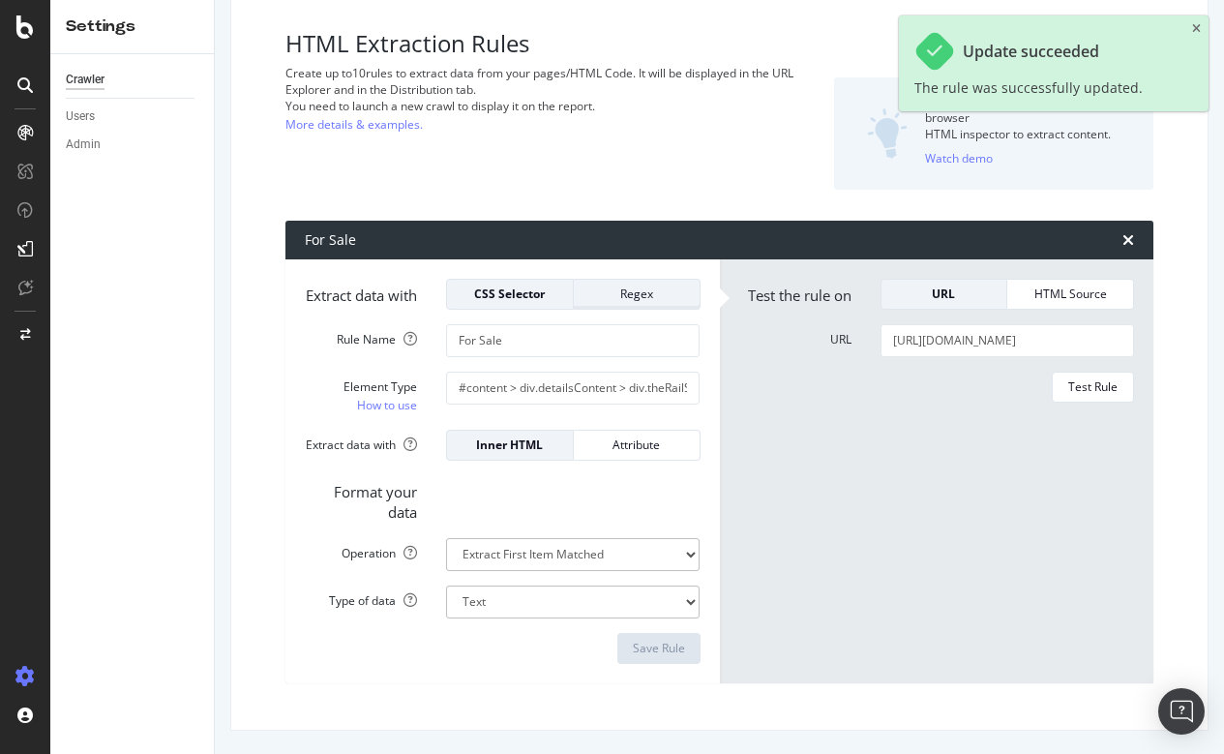
click at [636, 285] on div "Regex" at bounding box center [636, 293] width 95 height 16
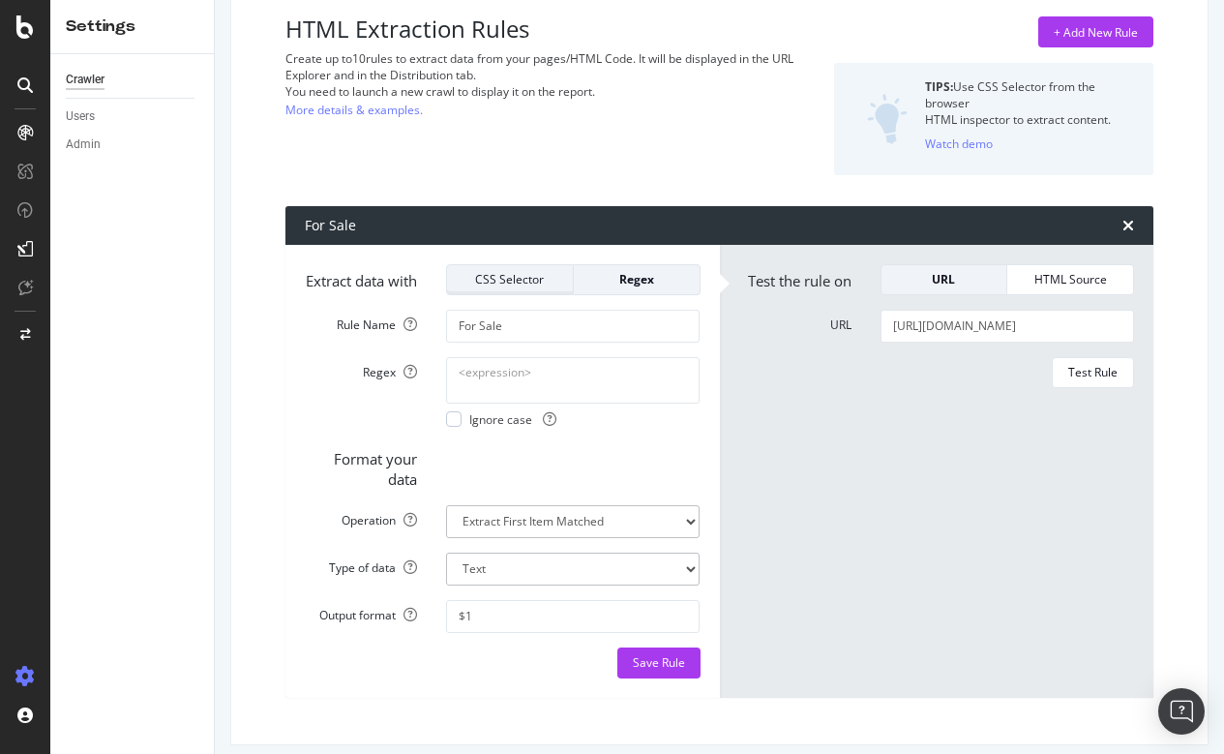
click at [549, 283] on div "CSS Selector" at bounding box center [509, 279] width 95 height 16
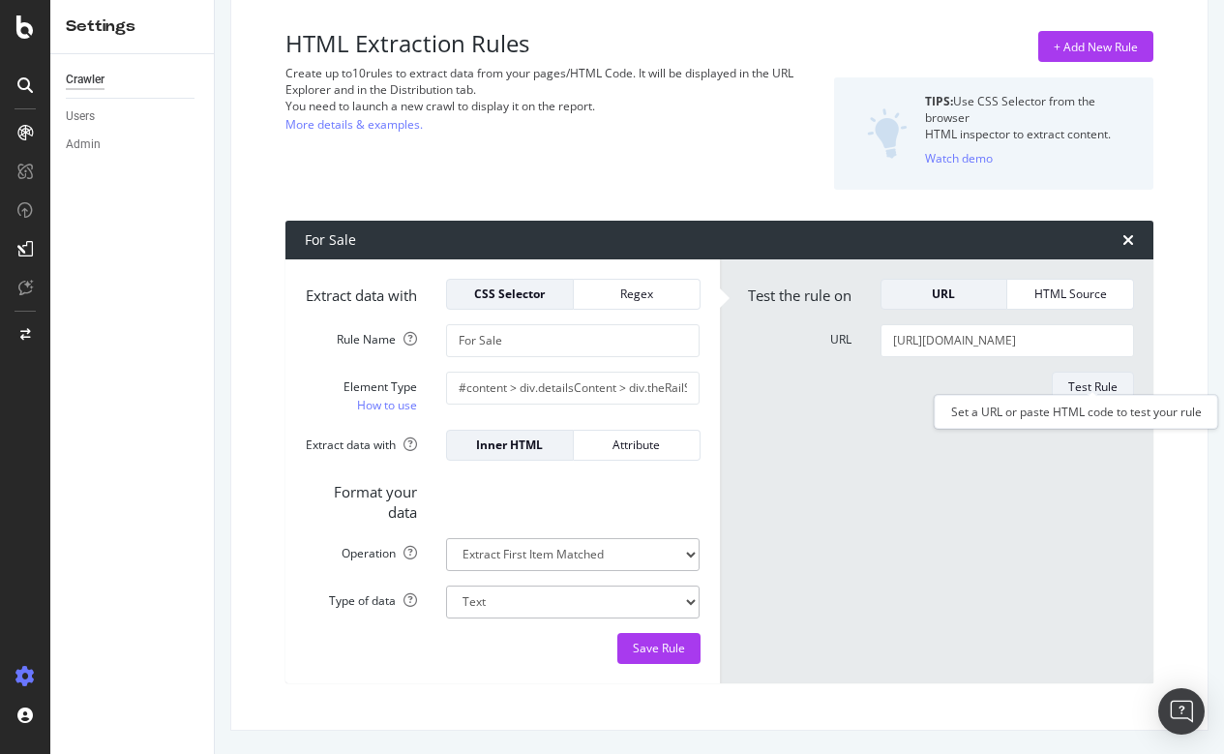
click at [1111, 378] on div "Test Rule" at bounding box center [1092, 386] width 49 height 16
click at [384, 693] on div "HTML Extraction Rules Create up to 10 rules to extract data from your pages/HTM…" at bounding box center [719, 356] width 945 height 713
click at [1101, 39] on div "+ Add New Rule" at bounding box center [1096, 47] width 84 height 16
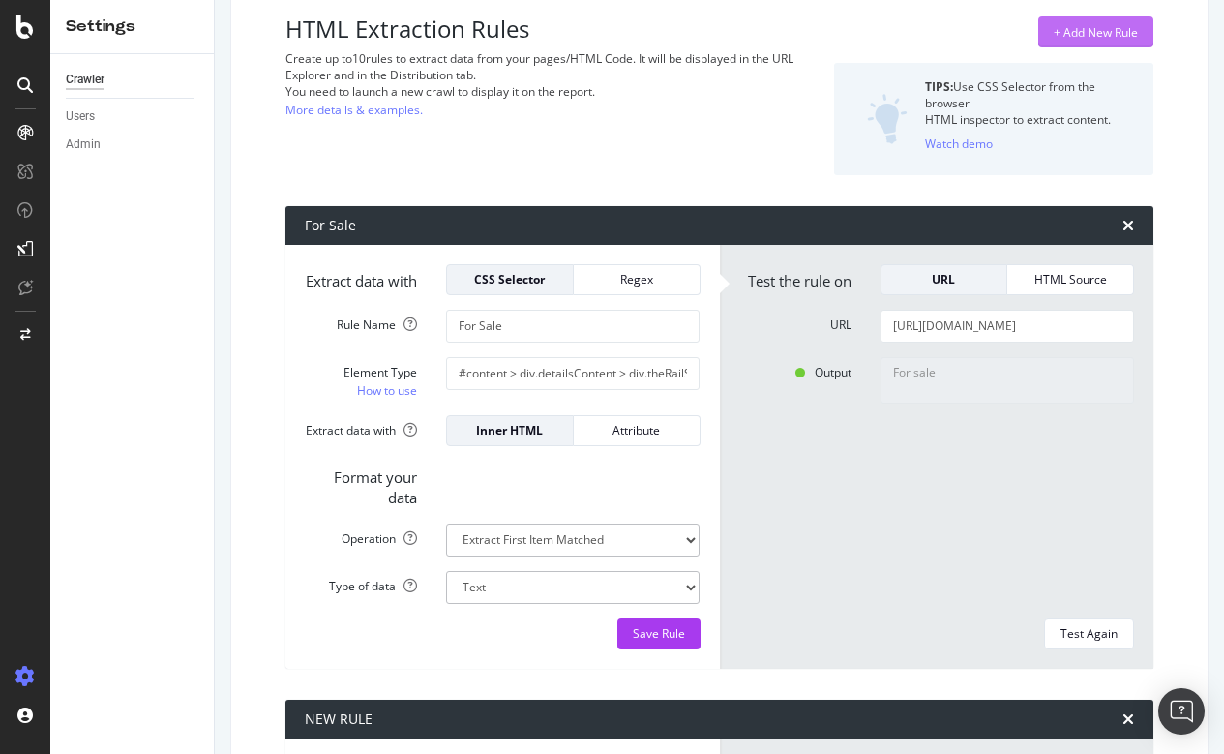
scroll to position [662, 0]
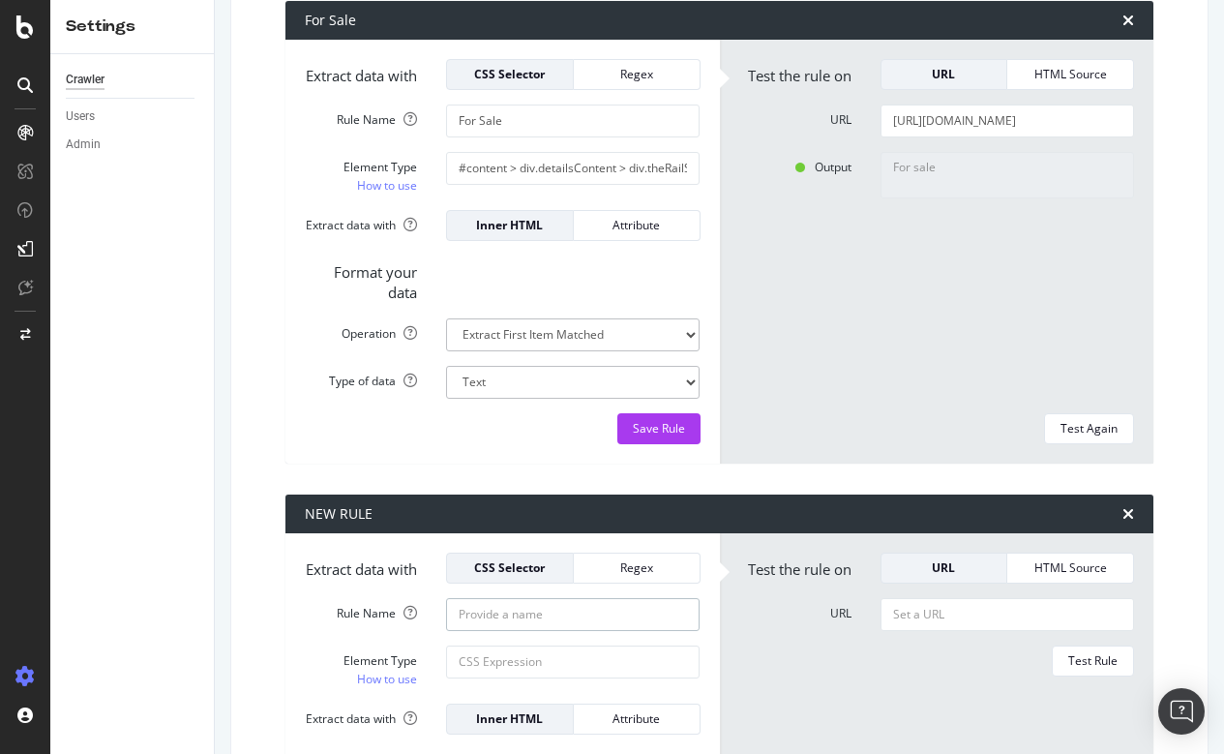
scroll to position [340, 0]
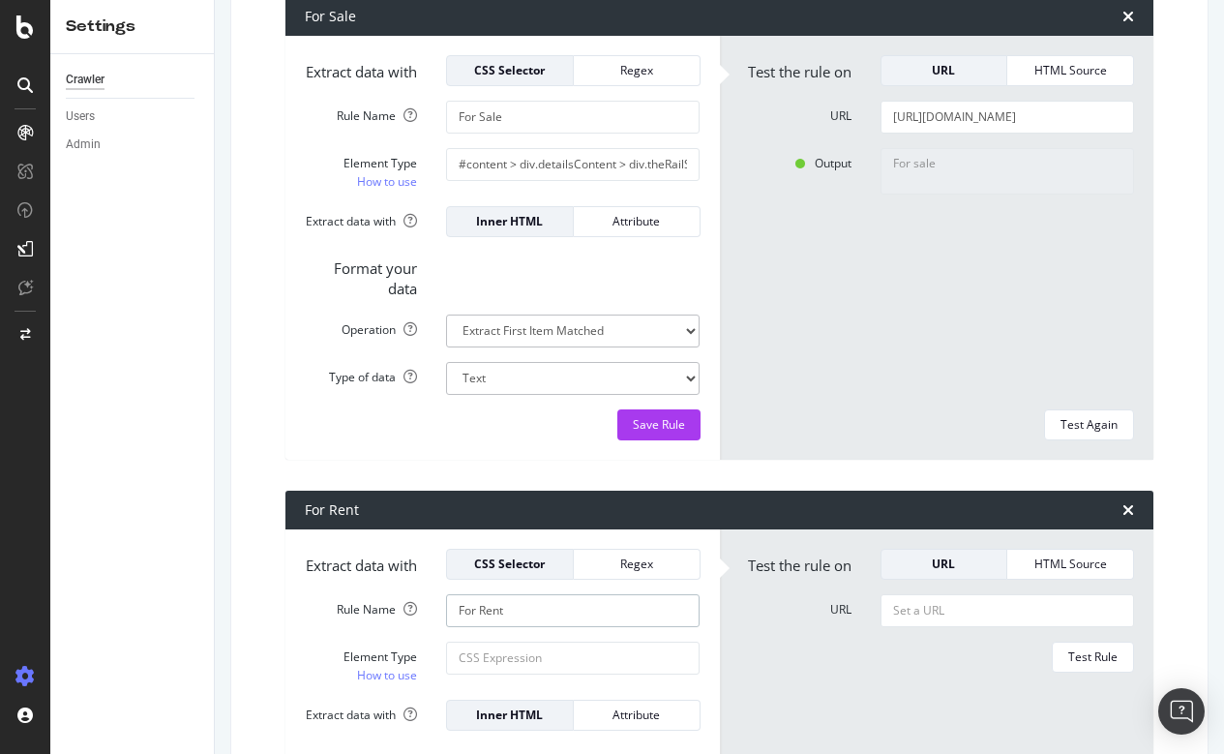
type input "For Rent"
click at [500, 181] on input "Element Type How to use" at bounding box center [572, 164] width 253 height 33
paste input "#content > div.detailsContent > div.theRailSection > div.alongTheRail > div:nth…"
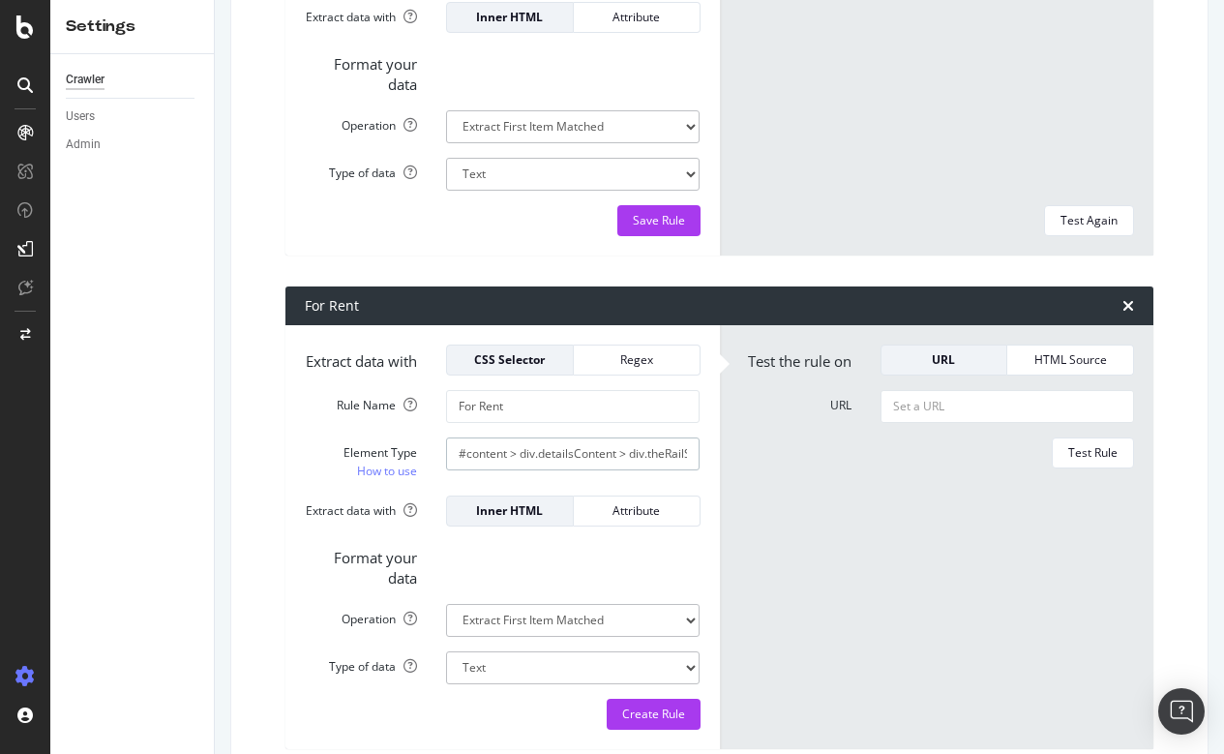
scroll to position [574, 0]
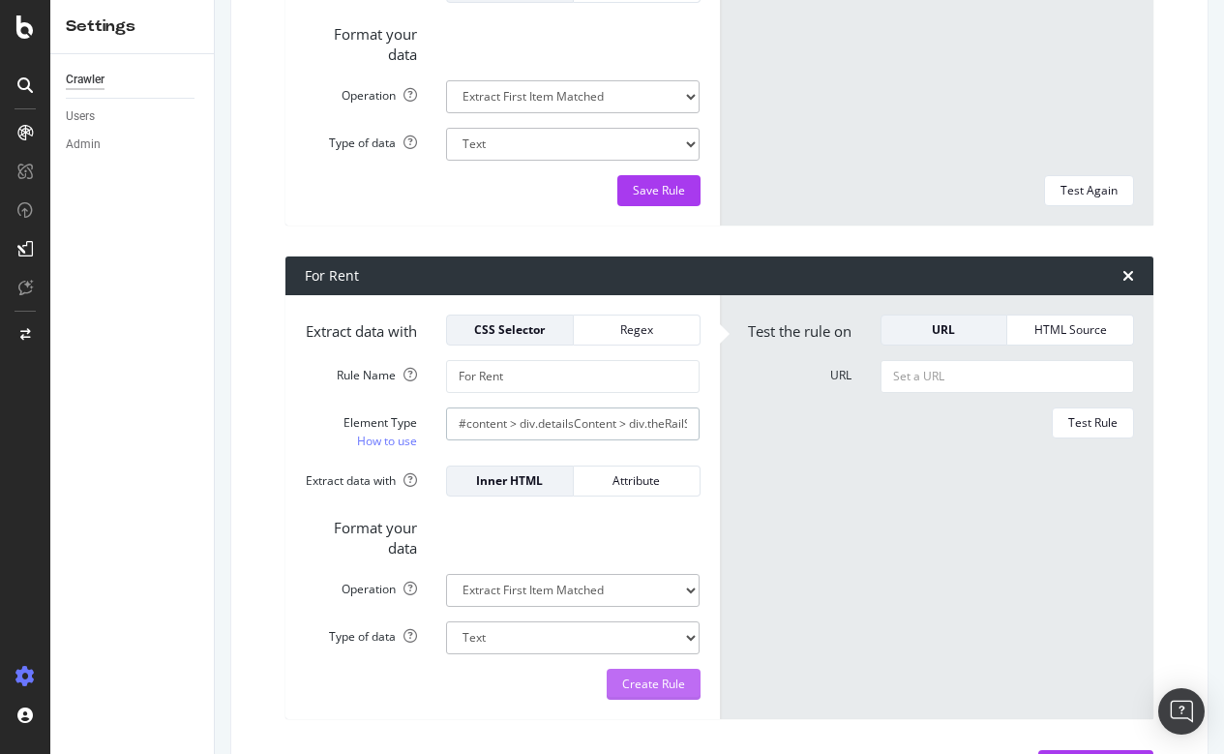
type input "#content > div.detailsContent > div.theRailSection > div.alongTheRail > div:nth…"
click at [634, 692] on div "Create Rule" at bounding box center [653, 683] width 63 height 16
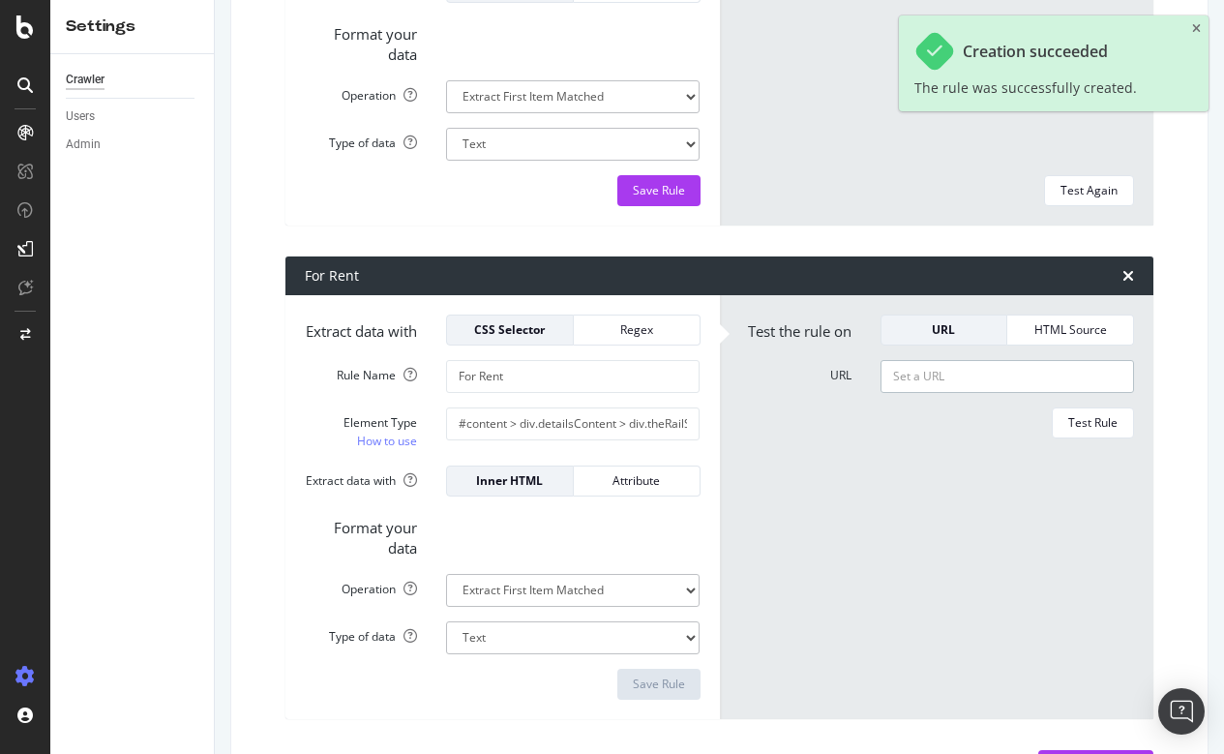
paste input "[URL][DOMAIN_NAME]"
type input "[URL][DOMAIN_NAME]"
click at [1098, 431] on div "Test Rule" at bounding box center [1092, 422] width 49 height 16
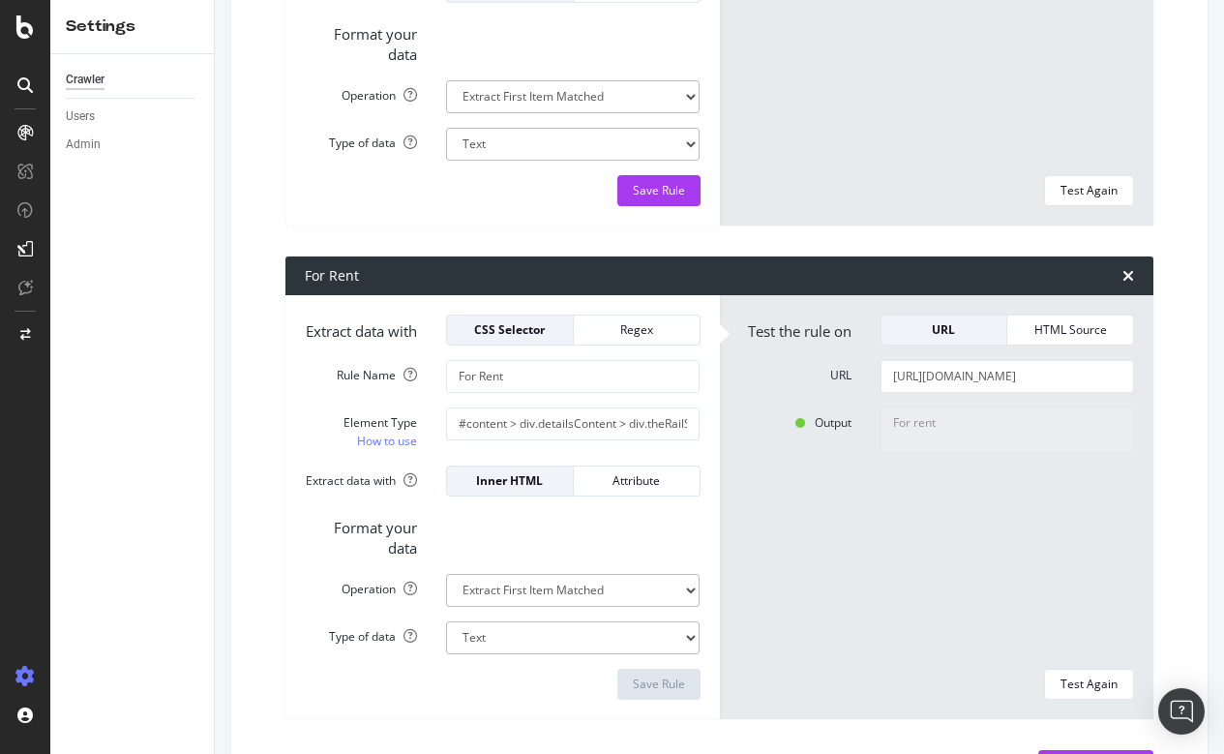
scroll to position [701, 0]
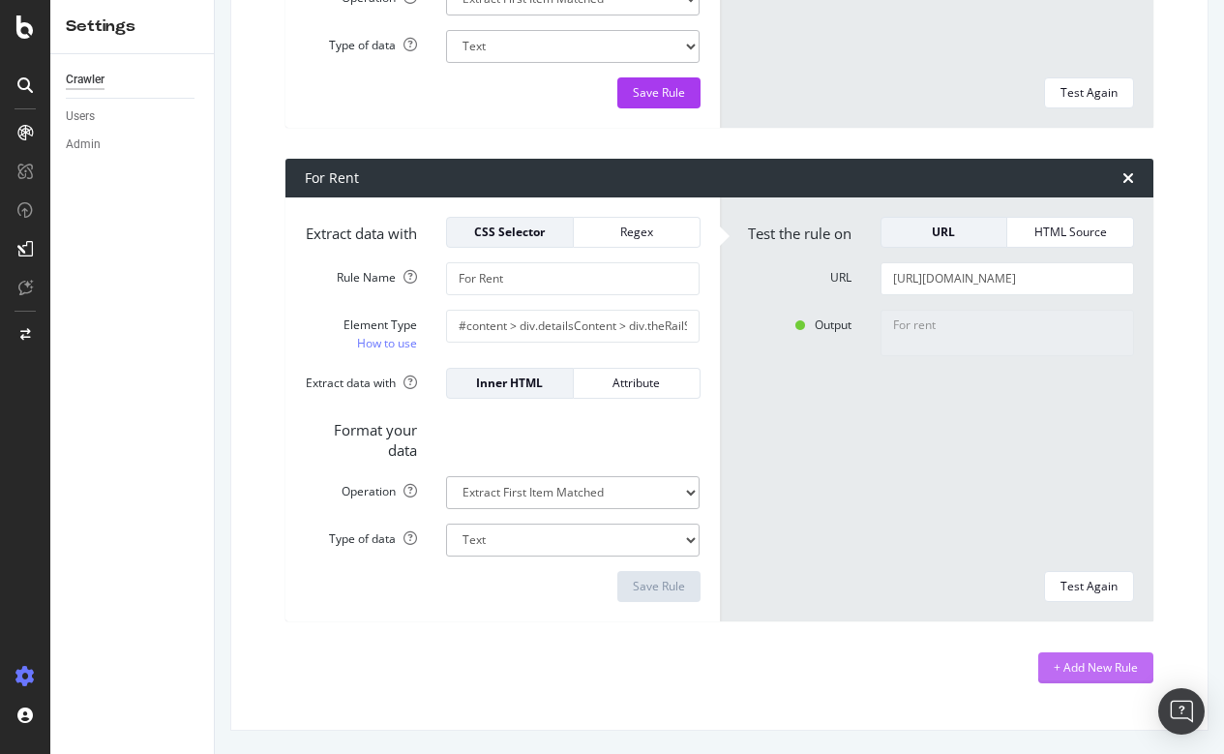
click at [1066, 673] on div "+ Add New Rule" at bounding box center [1096, 667] width 84 height 16
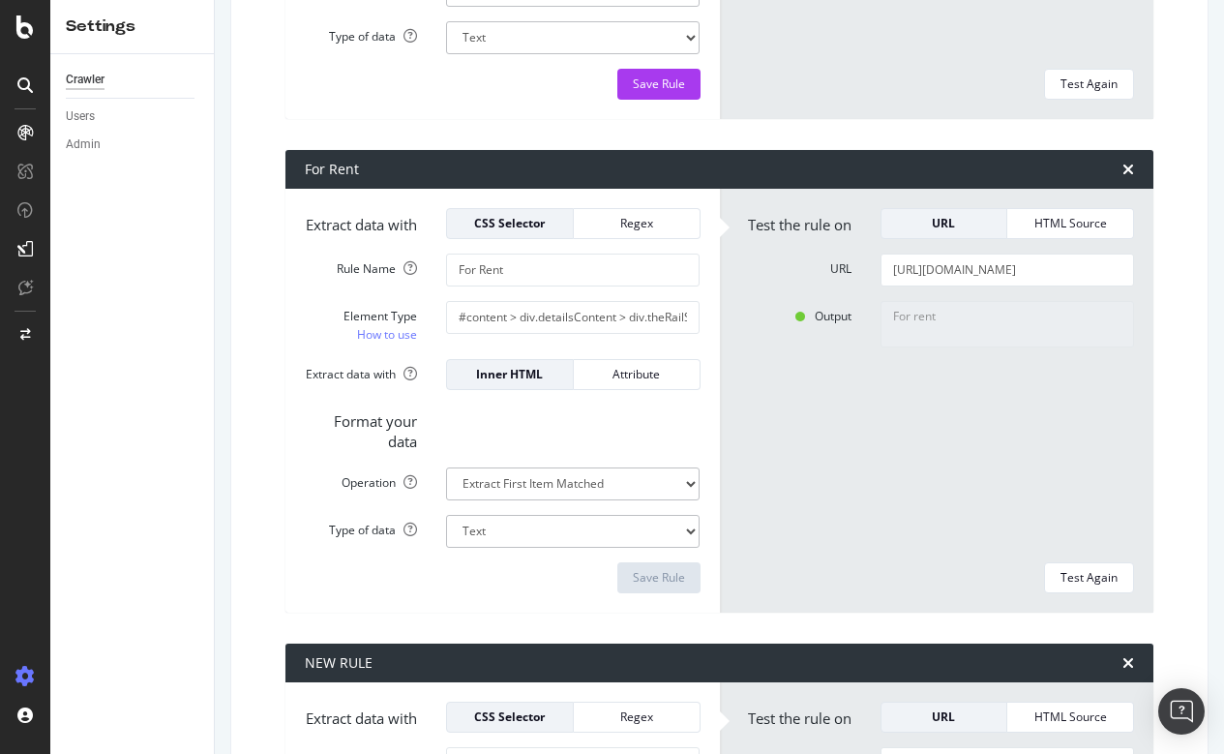
scroll to position [633, 0]
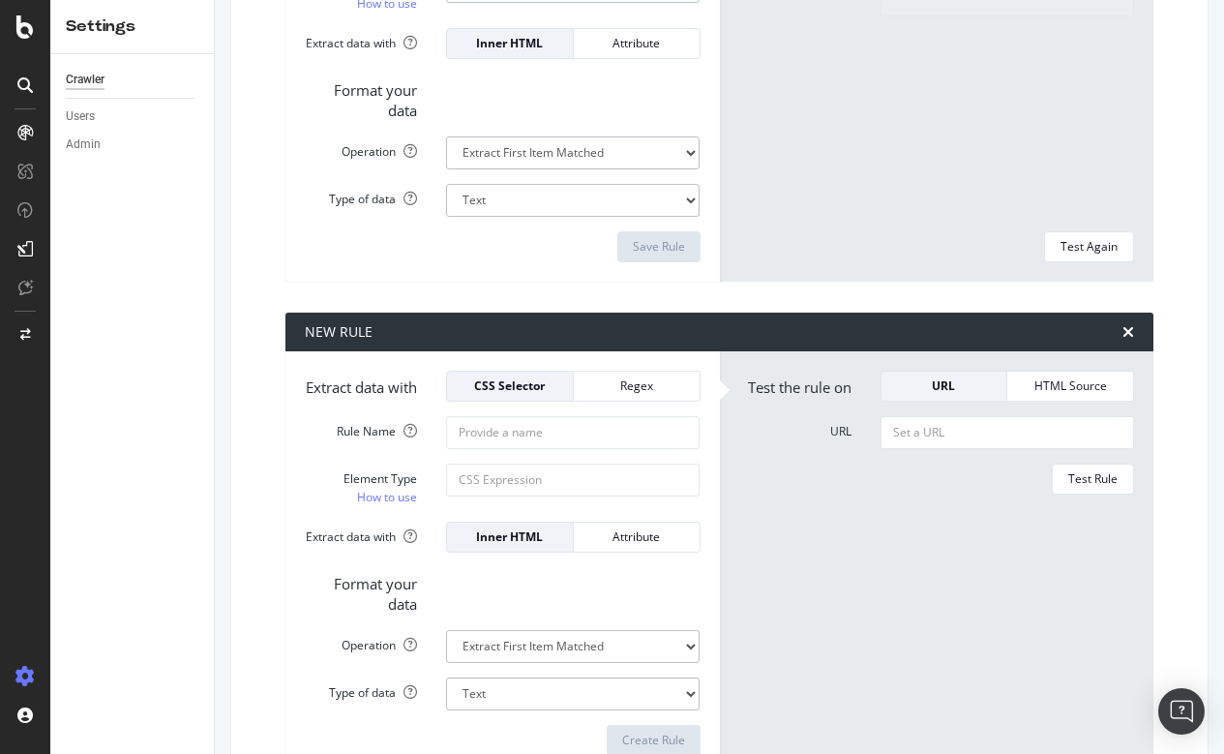
scroll to position [1036, 0]
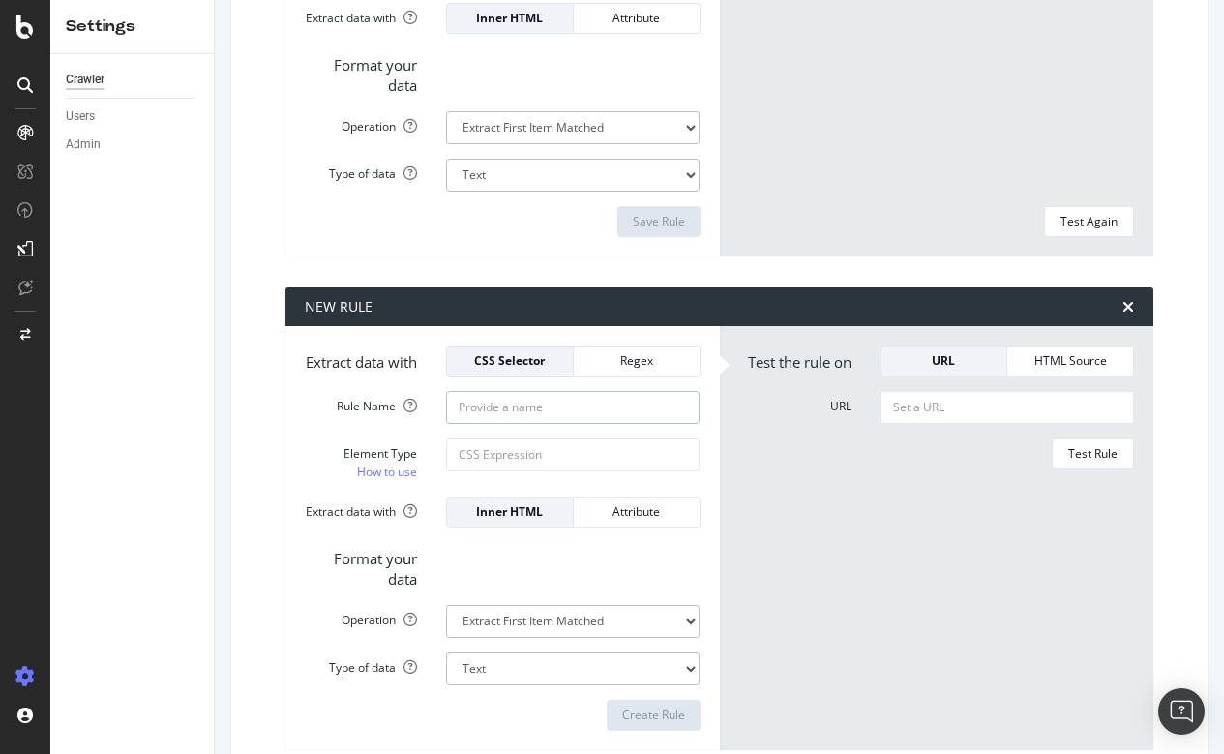
type input "Offmarket pages"
paste input "#content > div.detailsContent > div.theRailSection > div.alongTheRail > div:nth…"
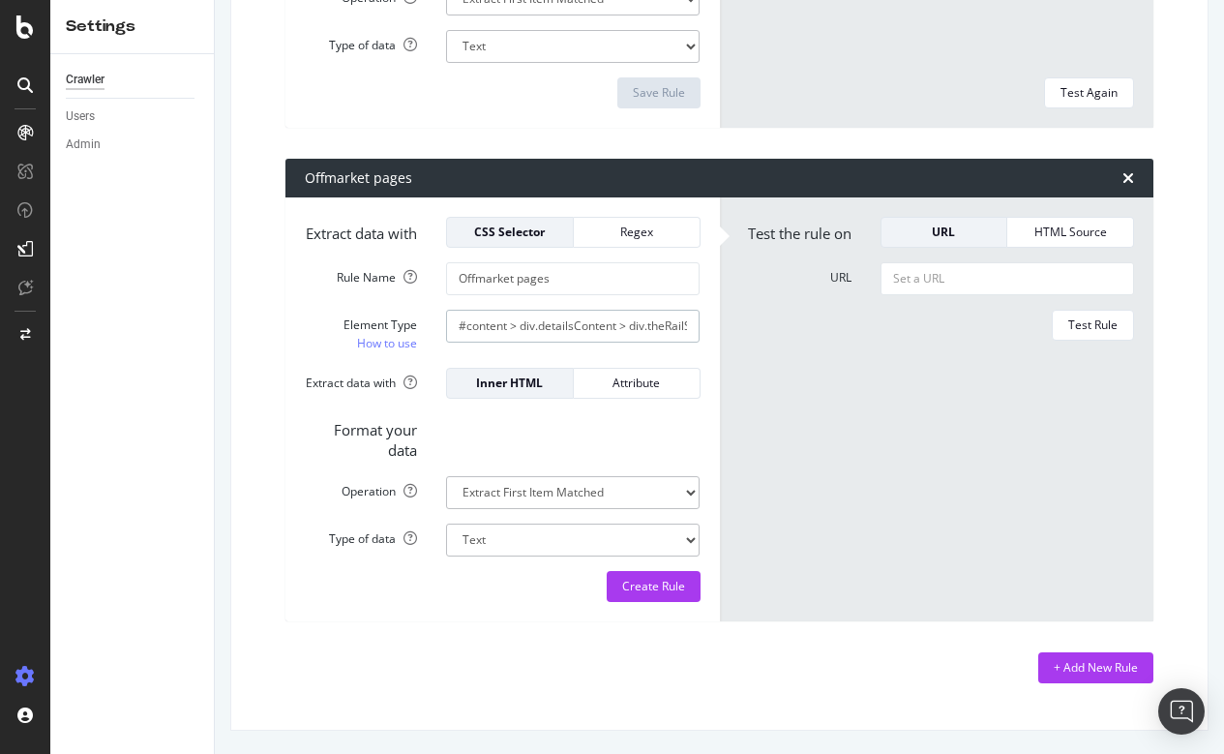
scroll to position [1210, 0]
type input "#content > div.detailsContent > div.theRailSection > div.alongTheRail > div:nth…"
paste input "[URL][DOMAIN_NAME]"
type input "[URL][DOMAIN_NAME]"
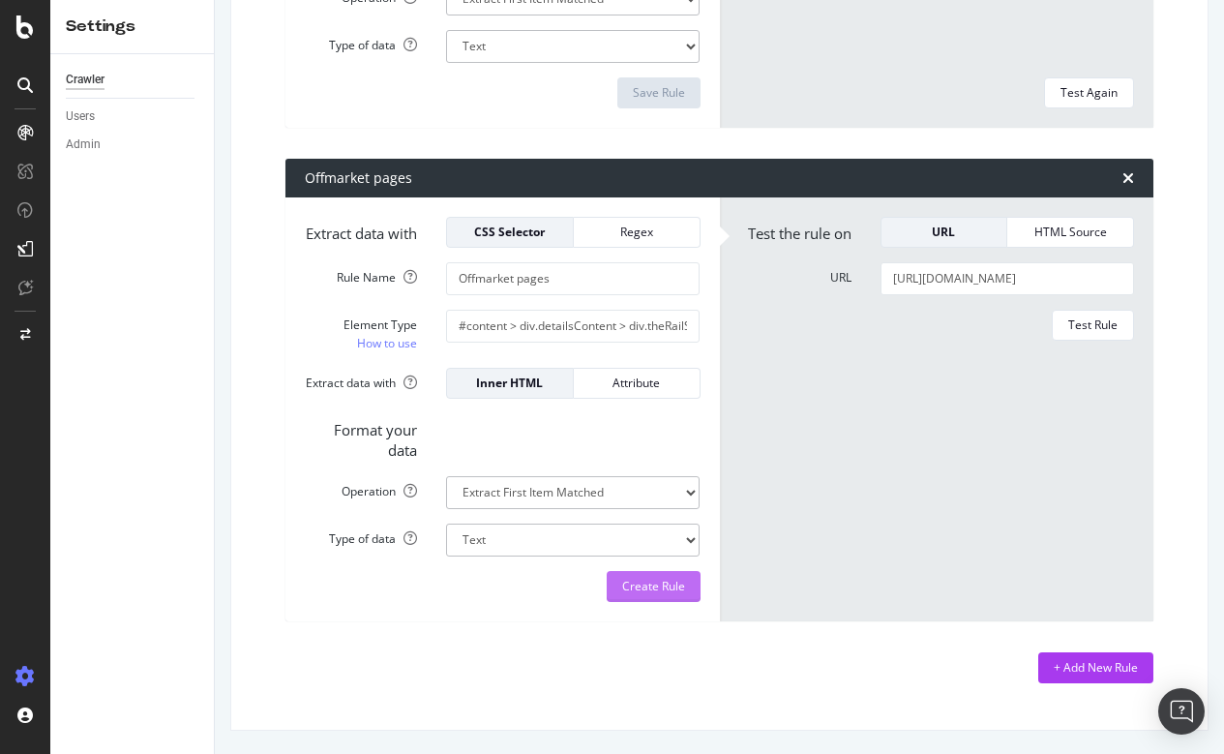
click at [634, 584] on div "Create Rule" at bounding box center [653, 586] width 63 height 16
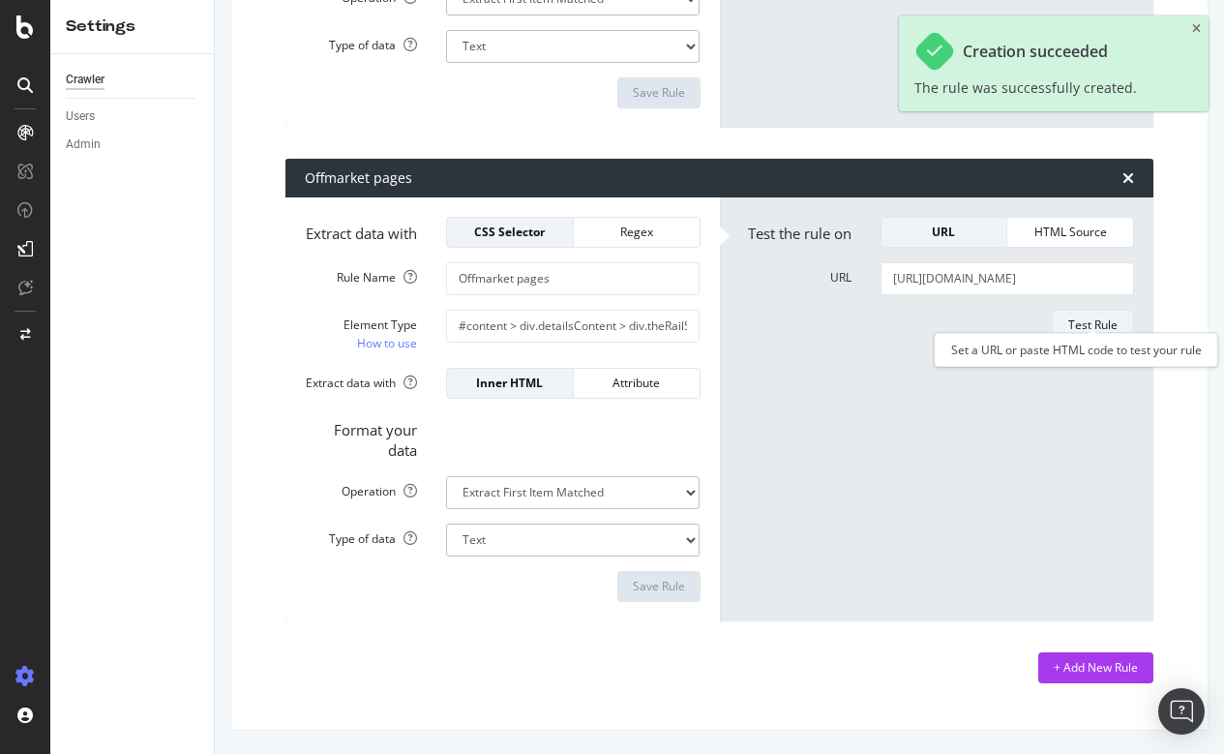
click at [1114, 316] on div "Test Rule" at bounding box center [1092, 324] width 49 height 16
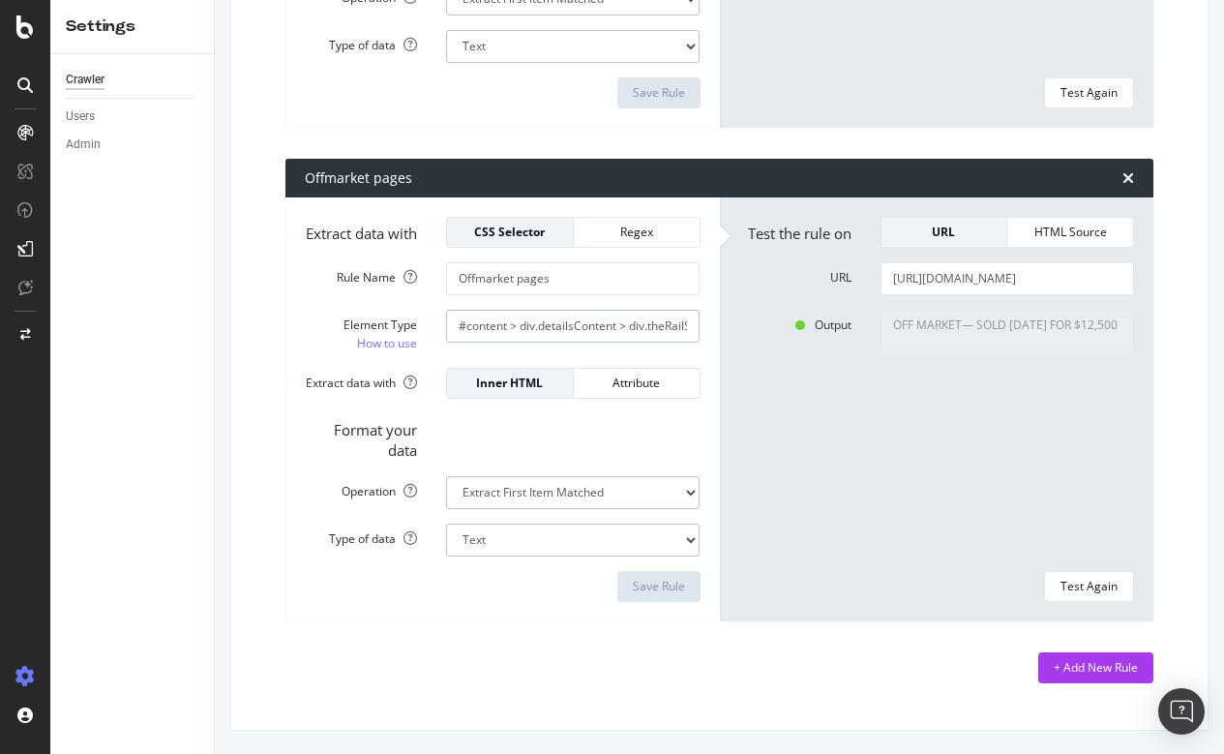
paste input "> span"
type input "#content > div.detailsContent > div.theRailSection > div.alongTheRail > div:nth…"
drag, startPoint x: 519, startPoint y: 280, endPoint x: 724, endPoint y: 278, distance: 205.1
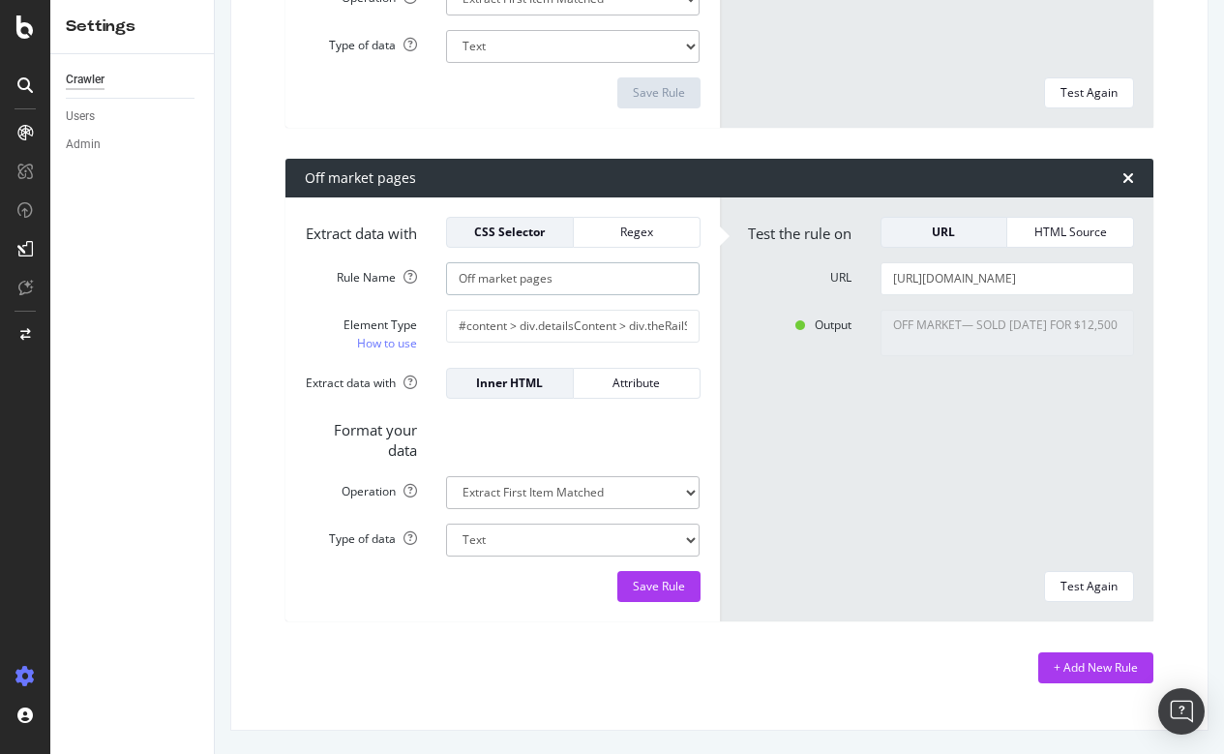
click at [724, 278] on div "Extract data with CSS Selector Regex Rule Name Off market pages Element Type Ho…" at bounding box center [719, 409] width 868 height 424
type input "Off market"
click at [650, 580] on div "Save Rule" at bounding box center [659, 586] width 52 height 16
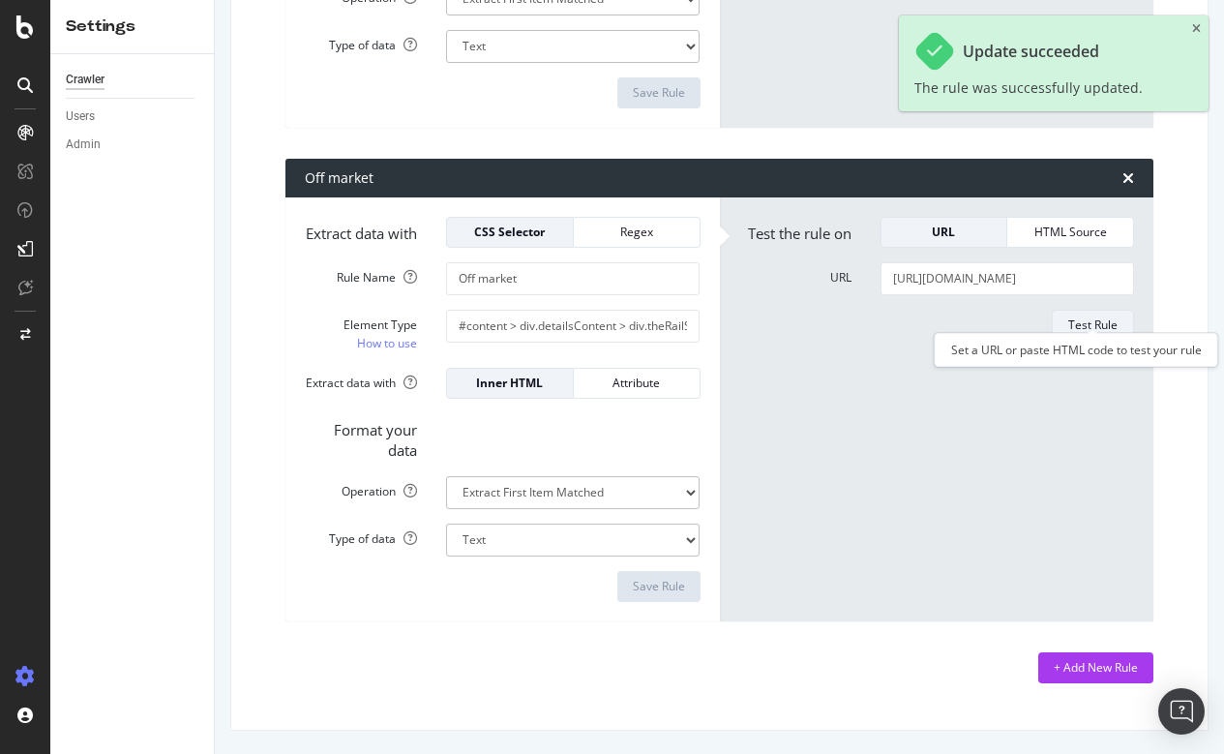
click at [1090, 316] on div "Test Rule" at bounding box center [1092, 324] width 49 height 16
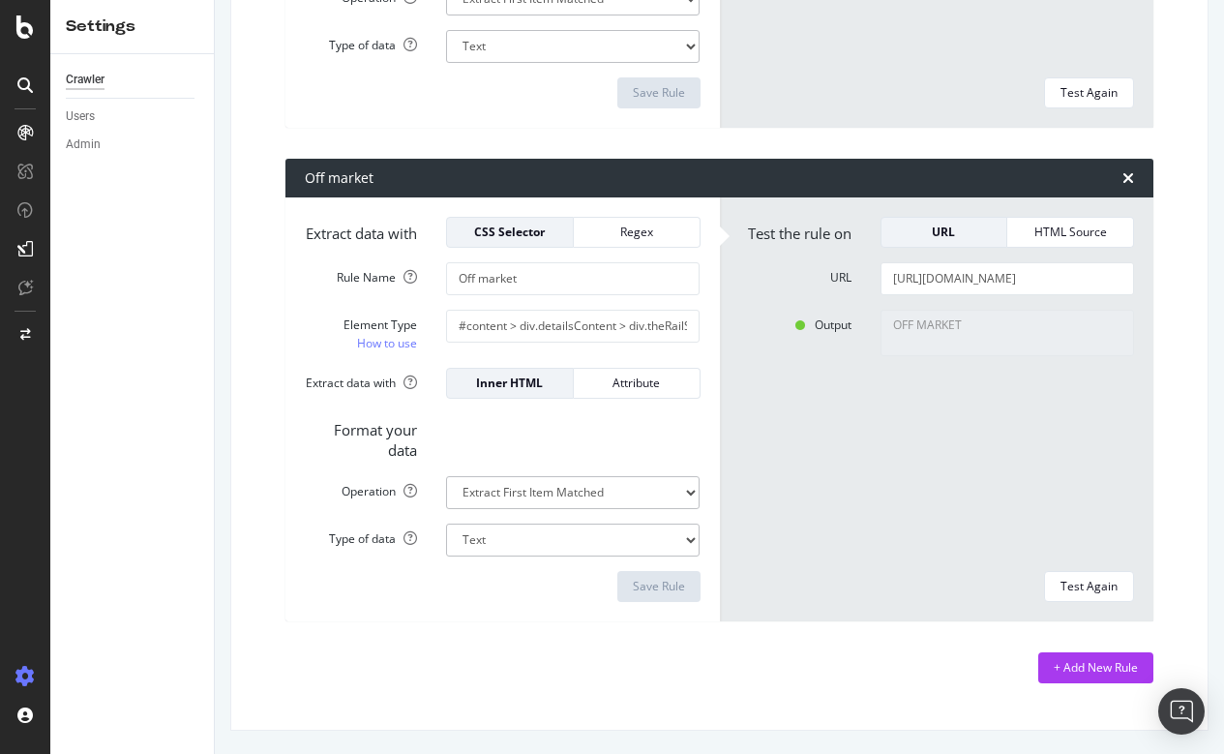
click at [880, 669] on div "+ Add New Rule" at bounding box center [719, 667] width 868 height 31
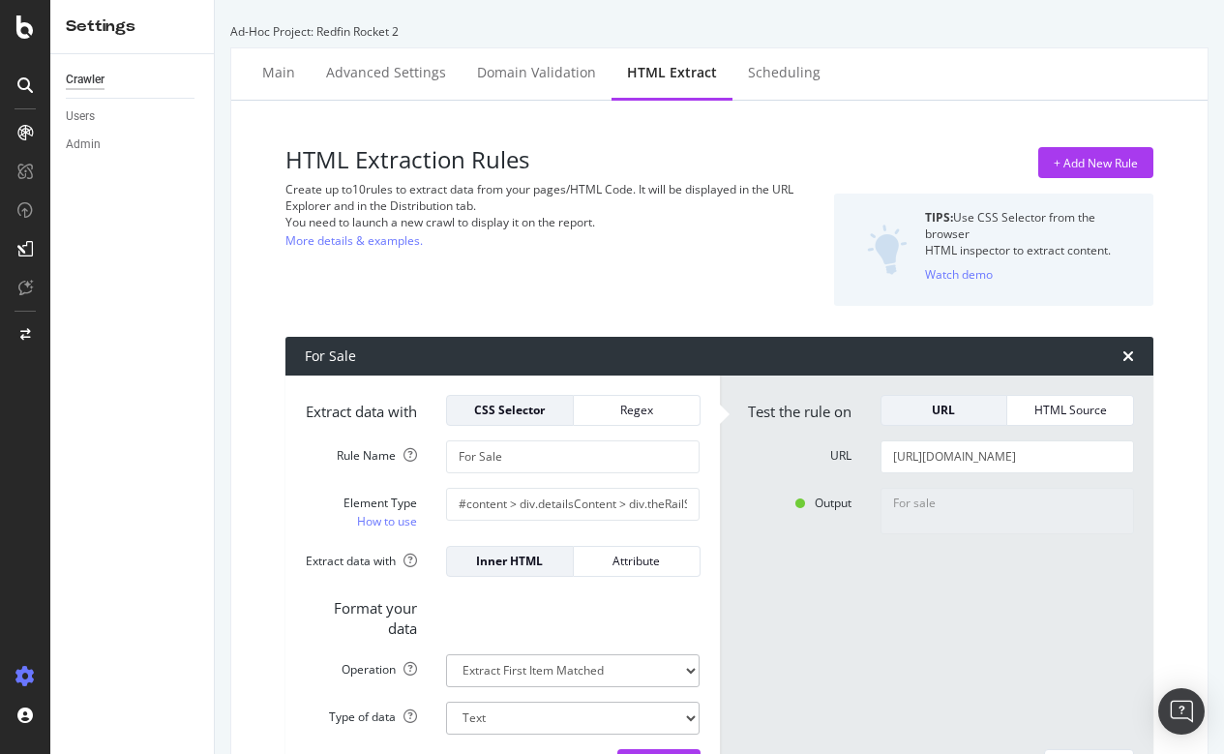
scroll to position [0, 0]
click at [21, 128] on icon at bounding box center [24, 132] width 15 height 15
